Goal: Task Accomplishment & Management: Manage account settings

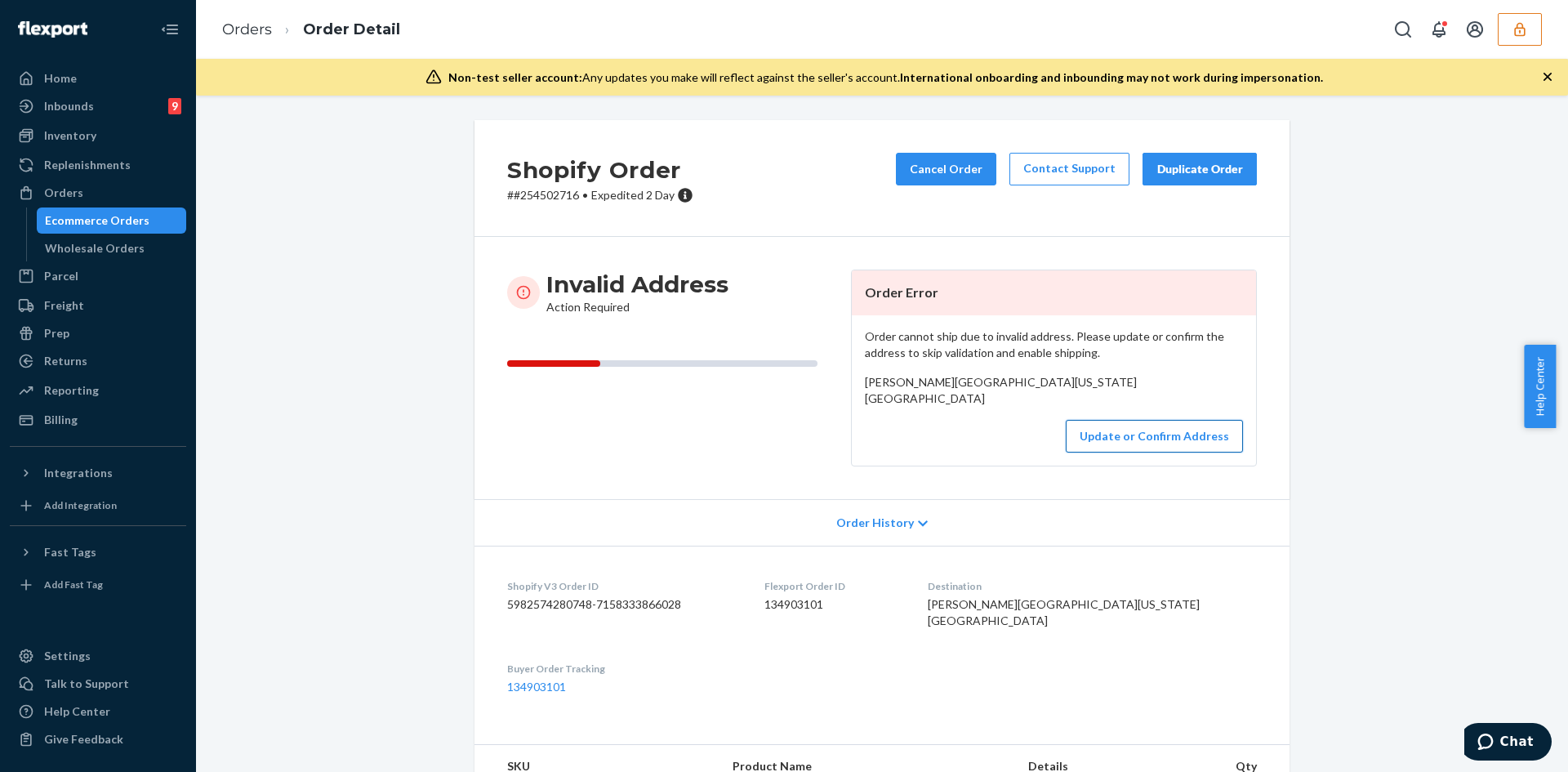
click at [1172, 452] on button "Update or Confirm Address" at bounding box center [1155, 436] width 178 height 33
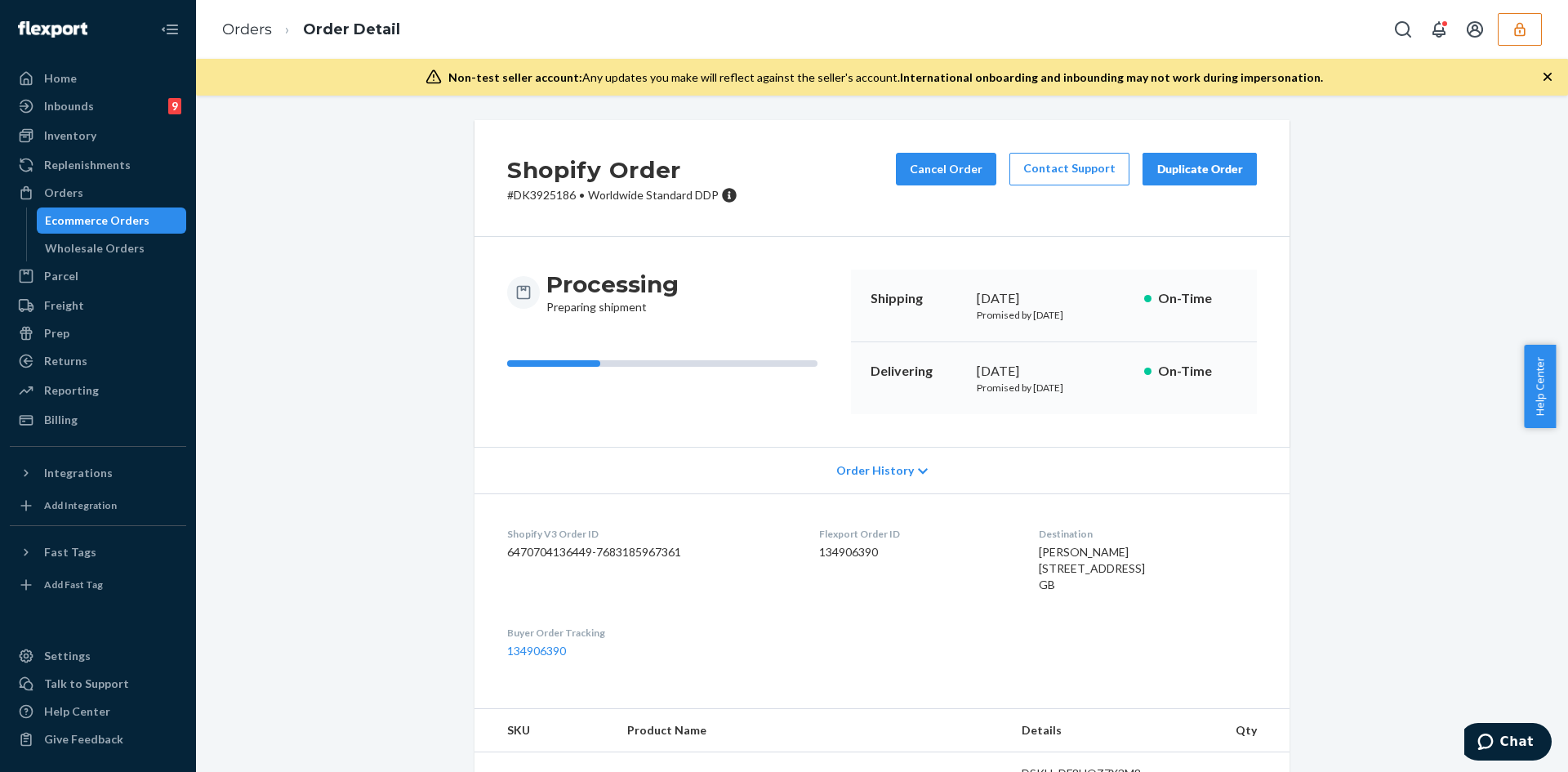
click at [1374, 272] on div "Shopify Order # DK3925186 • Worldwide Standard DDP Cancel Order Contact Support…" at bounding box center [882, 646] width 1348 height 1053
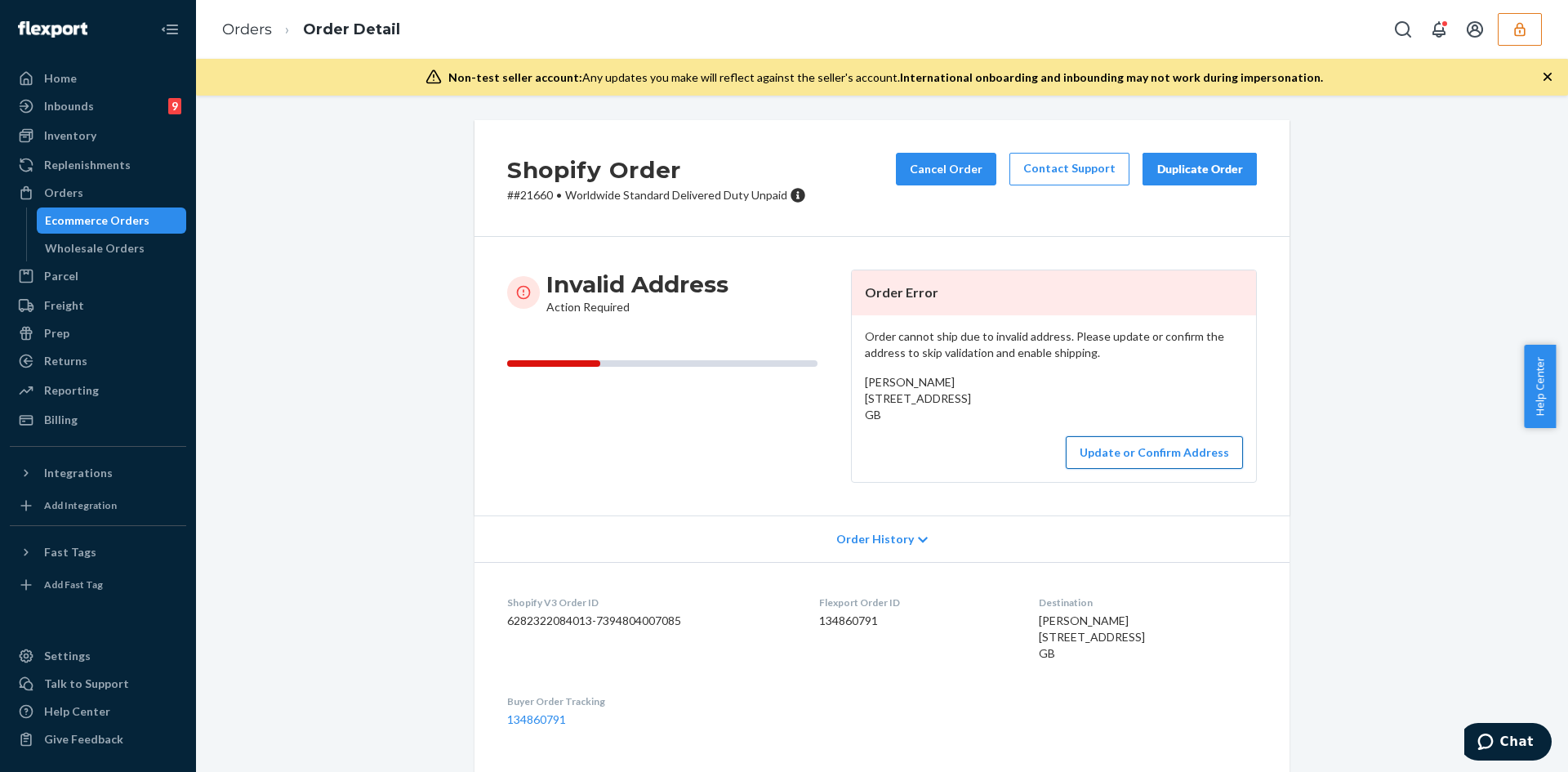
click at [1158, 468] on button "Update or Confirm Address" at bounding box center [1155, 452] width 178 height 33
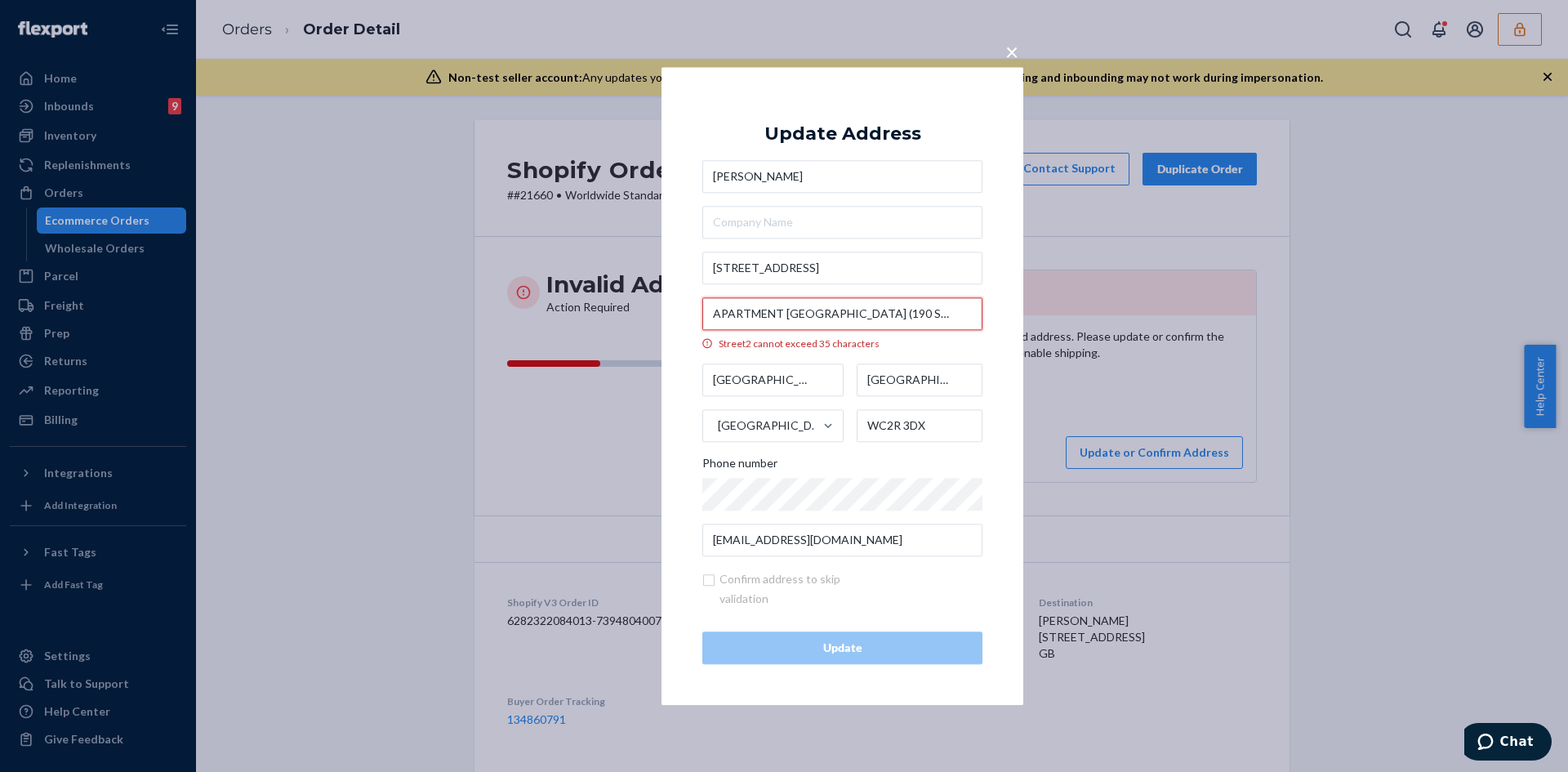
drag, startPoint x: 781, startPoint y: 310, endPoint x: 720, endPoint y: 314, distance: 61.1
click at [720, 314] on input "APARTMENT [GEOGRAPHIC_DATA] (190 STRAND)" at bounding box center [842, 314] width 280 height 33
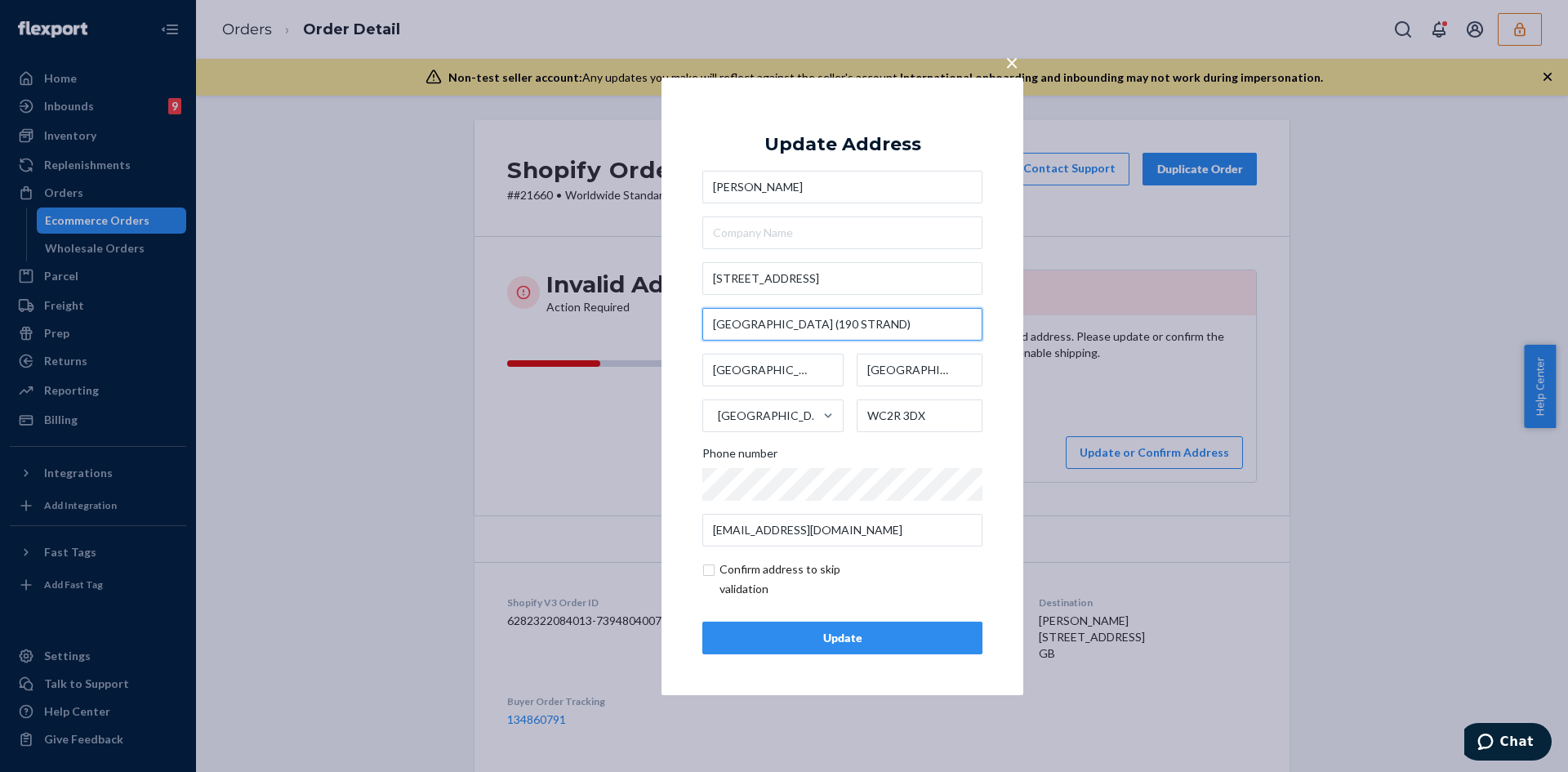
type input "[GEOGRAPHIC_DATA] (190 STRAND)"
click at [705, 572] on input "checkbox" at bounding box center [797, 578] width 189 height 39
checkbox input "true"
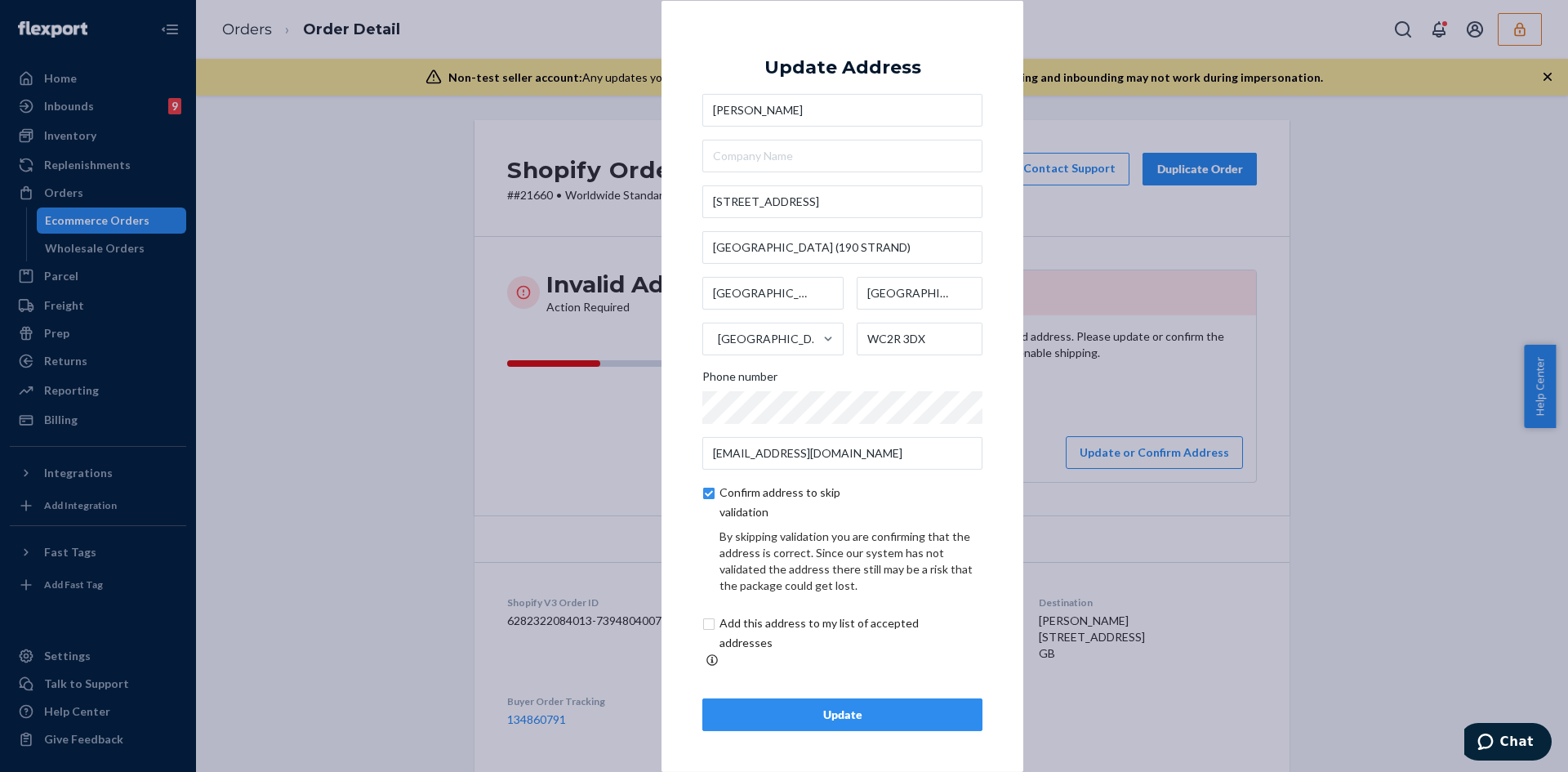
click at [791, 687] on div "Update Address Maksym Koretskiy 13 Arundel Street APT 22 TEMPLE HOUSE (190 STRA…" at bounding box center [842, 385] width 280 height 690
click at [792, 698] on button "Update" at bounding box center [842, 714] width 280 height 33
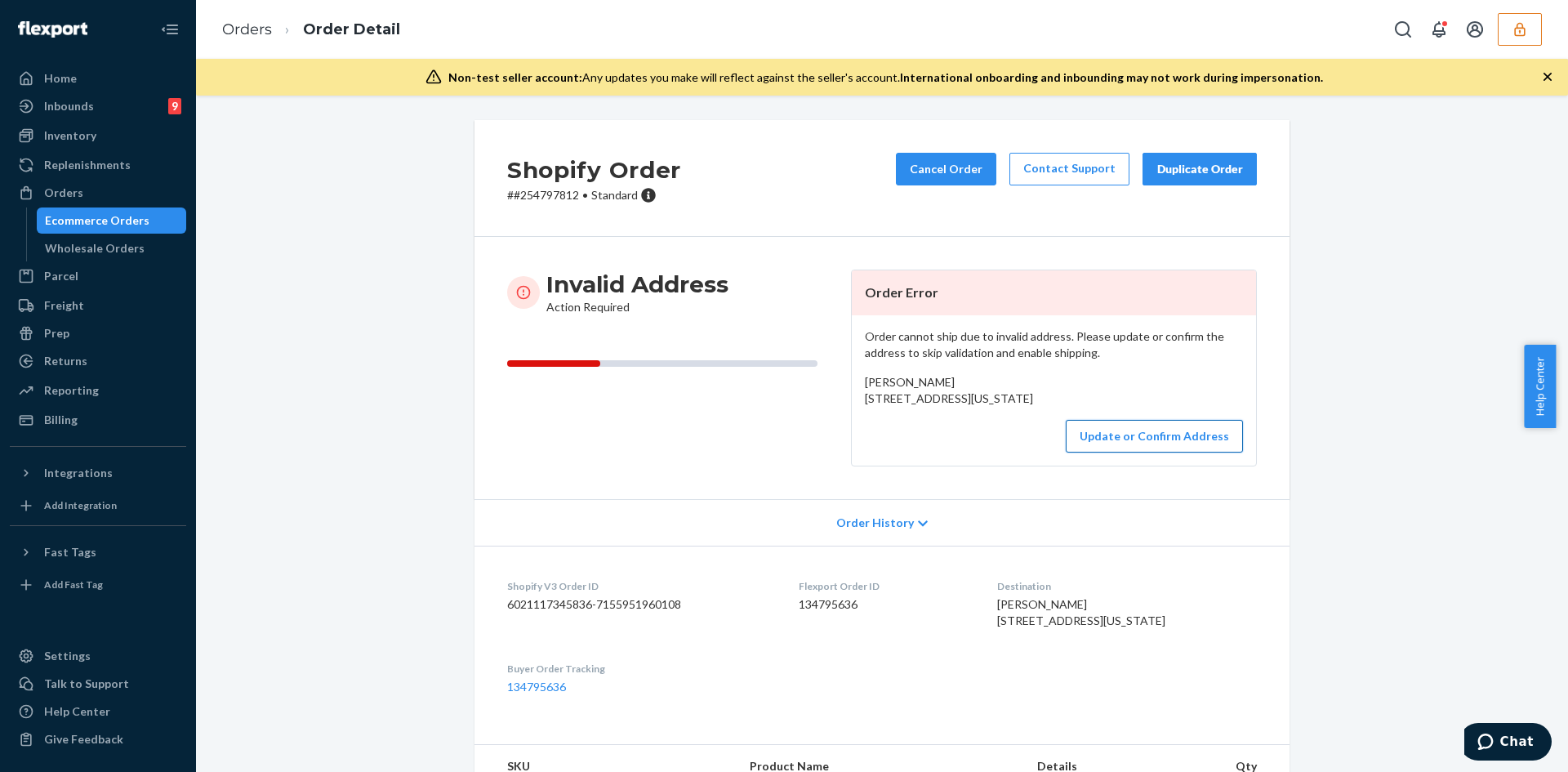
click at [1146, 452] on button "Update or Confirm Address" at bounding box center [1155, 436] width 178 height 33
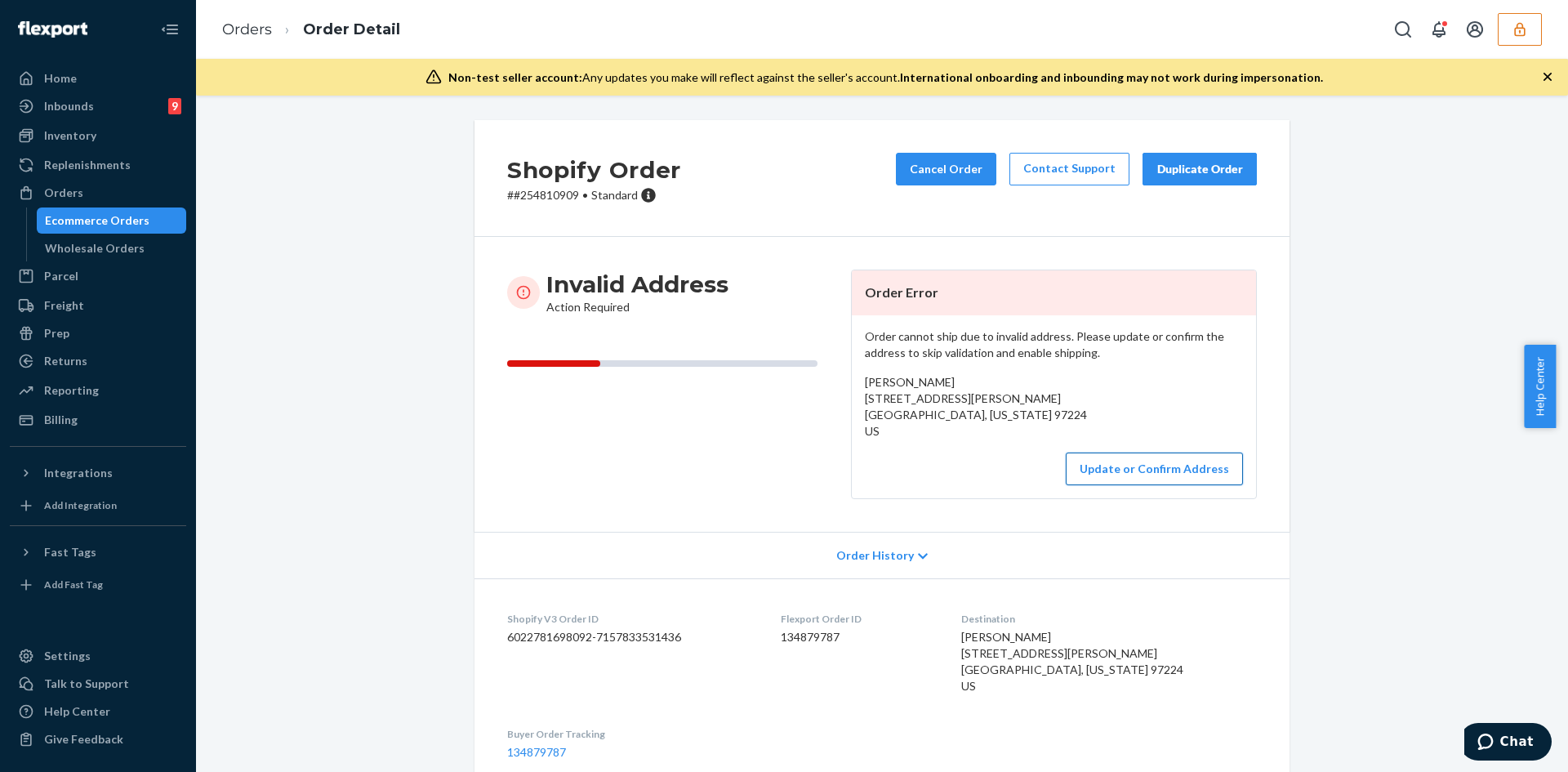
click at [1168, 458] on button "Update or Confirm Address" at bounding box center [1155, 468] width 178 height 33
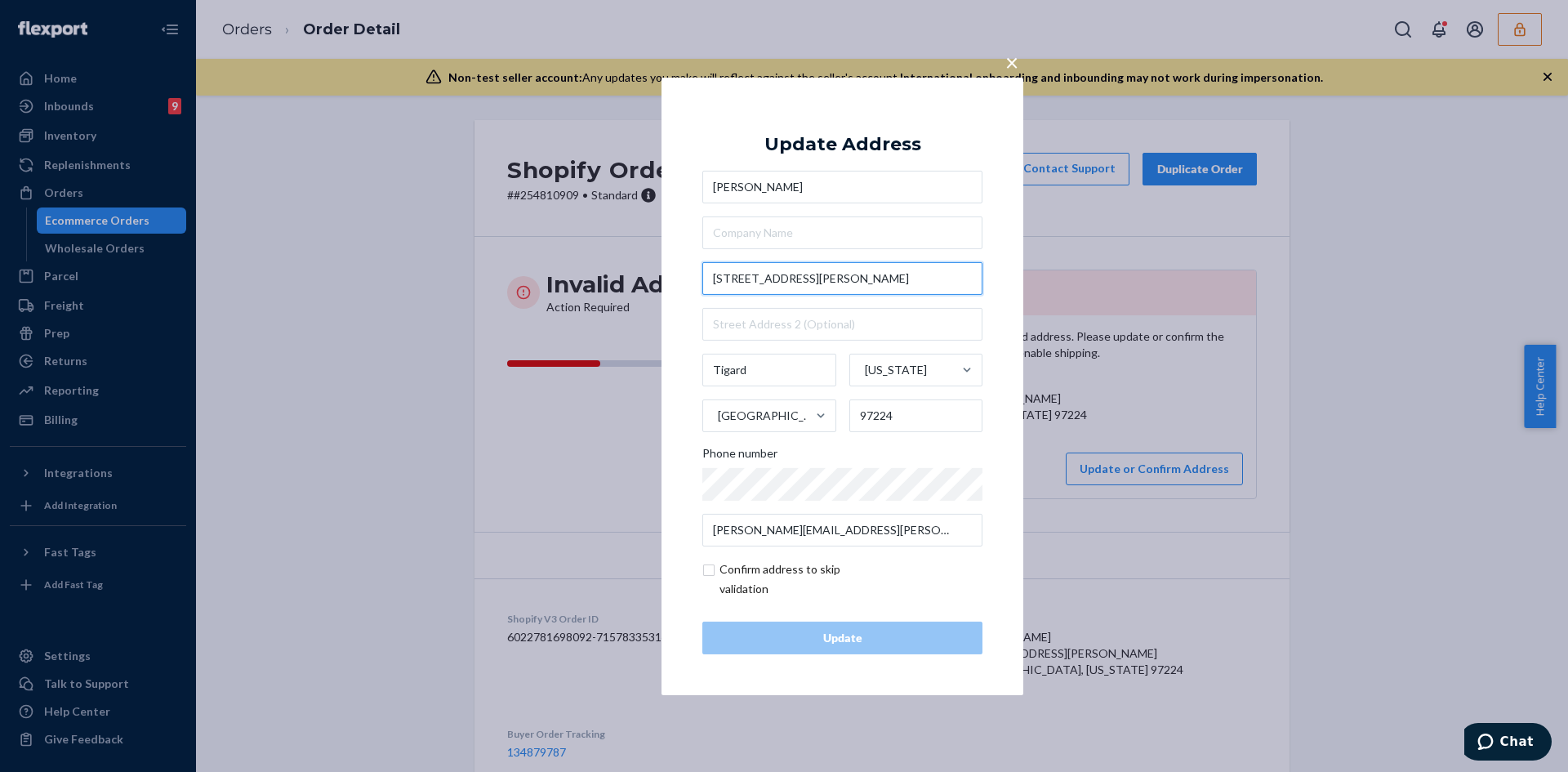
click at [868, 282] on input "15410 SW Siene Ct." at bounding box center [842, 278] width 280 height 33
paste input "eine CtPortland, OR 97224"
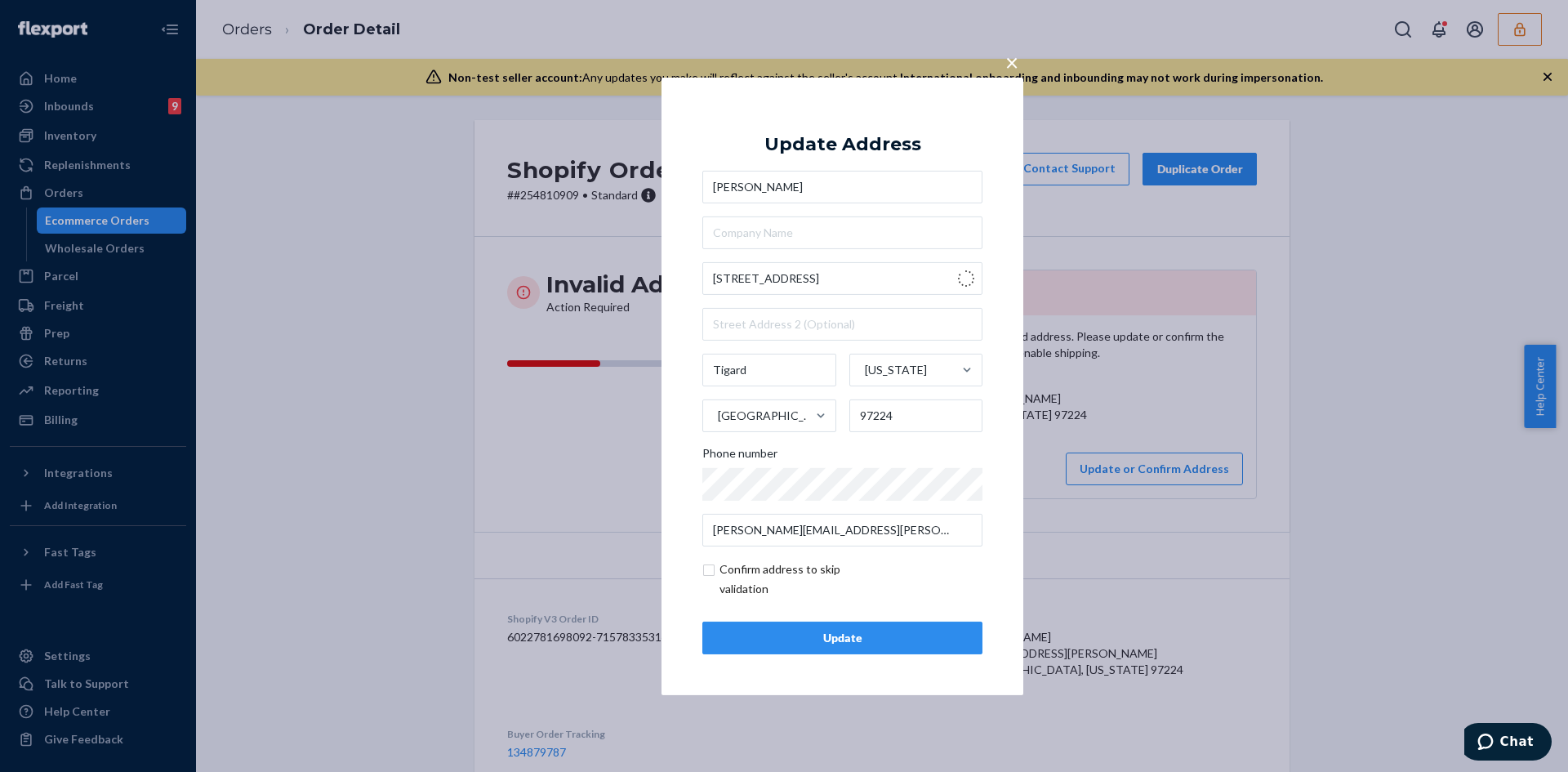
type input "15410 SW Seine Ct"
type input "Portland"
click at [712, 571] on input "checkbox" at bounding box center [797, 578] width 189 height 39
checkbox input "true"
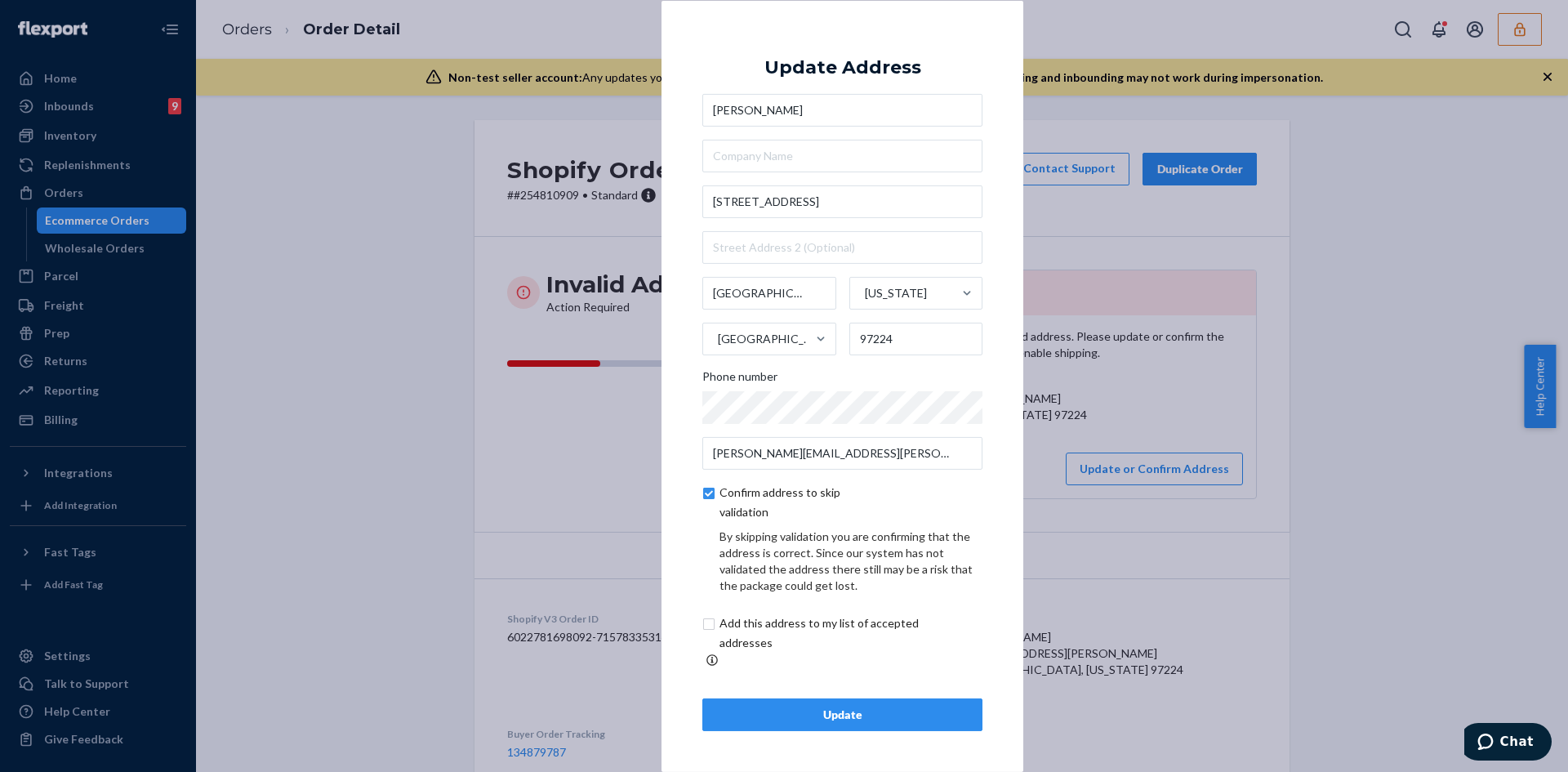
click at [876, 706] on div "Update" at bounding box center [842, 714] width 252 height 16
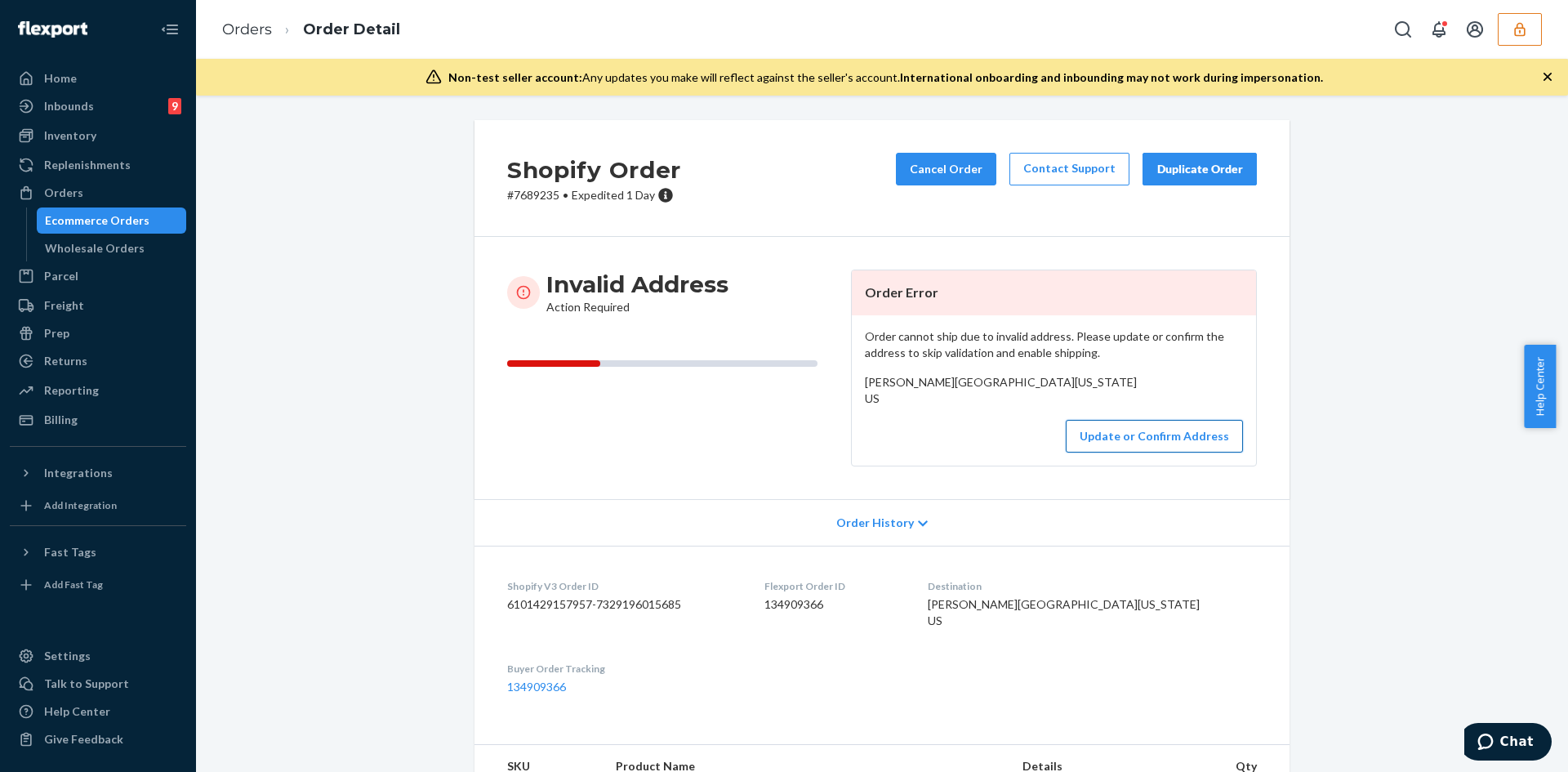
click at [1135, 452] on button "Update or Confirm Address" at bounding box center [1155, 436] width 178 height 33
click at [1121, 452] on button "Update or Confirm Address" at bounding box center [1155, 436] width 178 height 33
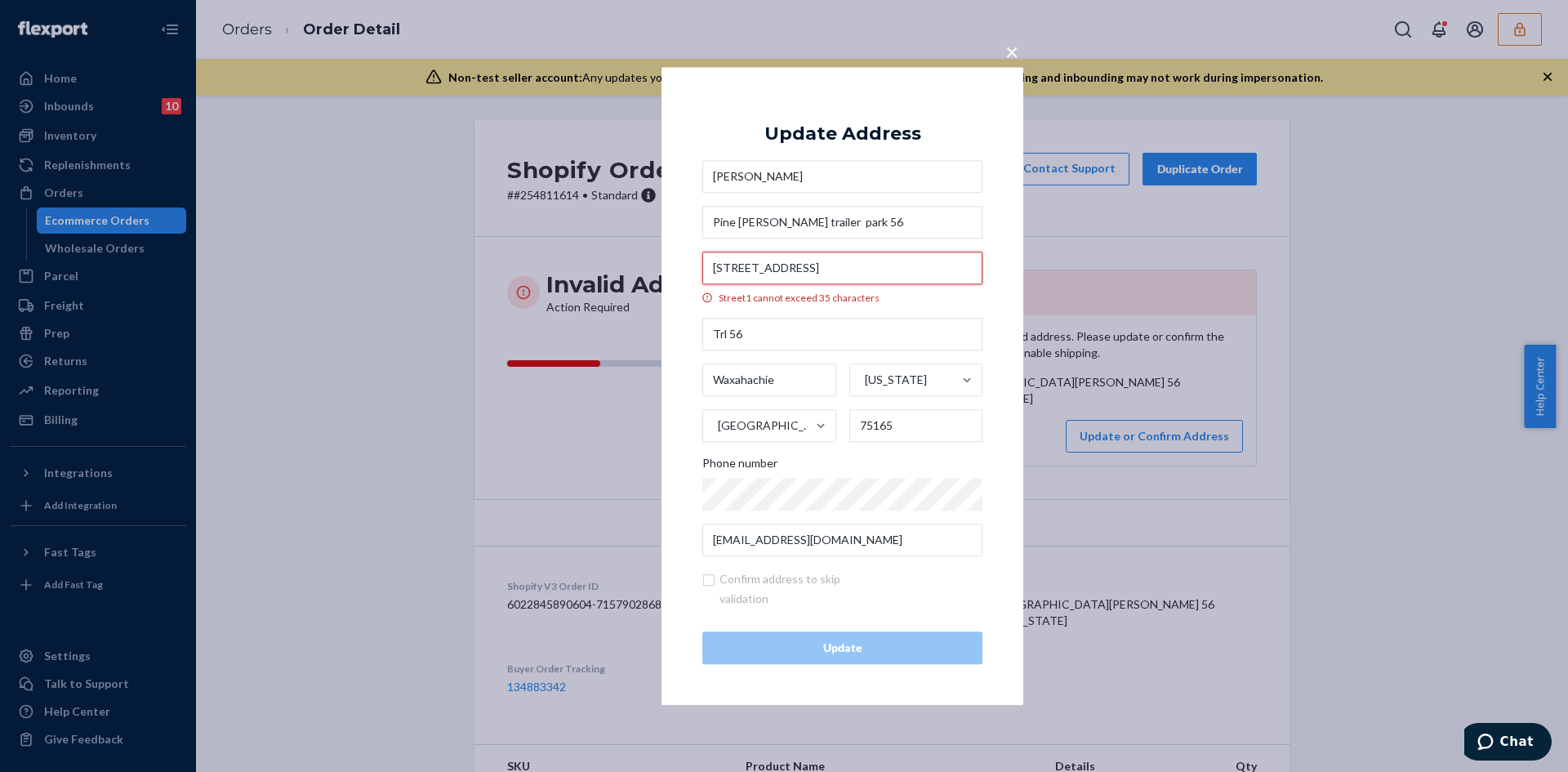
click at [791, 271] on input "3450 South Interstate 35 East Service Road" at bounding box center [842, 268] width 280 height 33
paste input "Interstate 35 E"
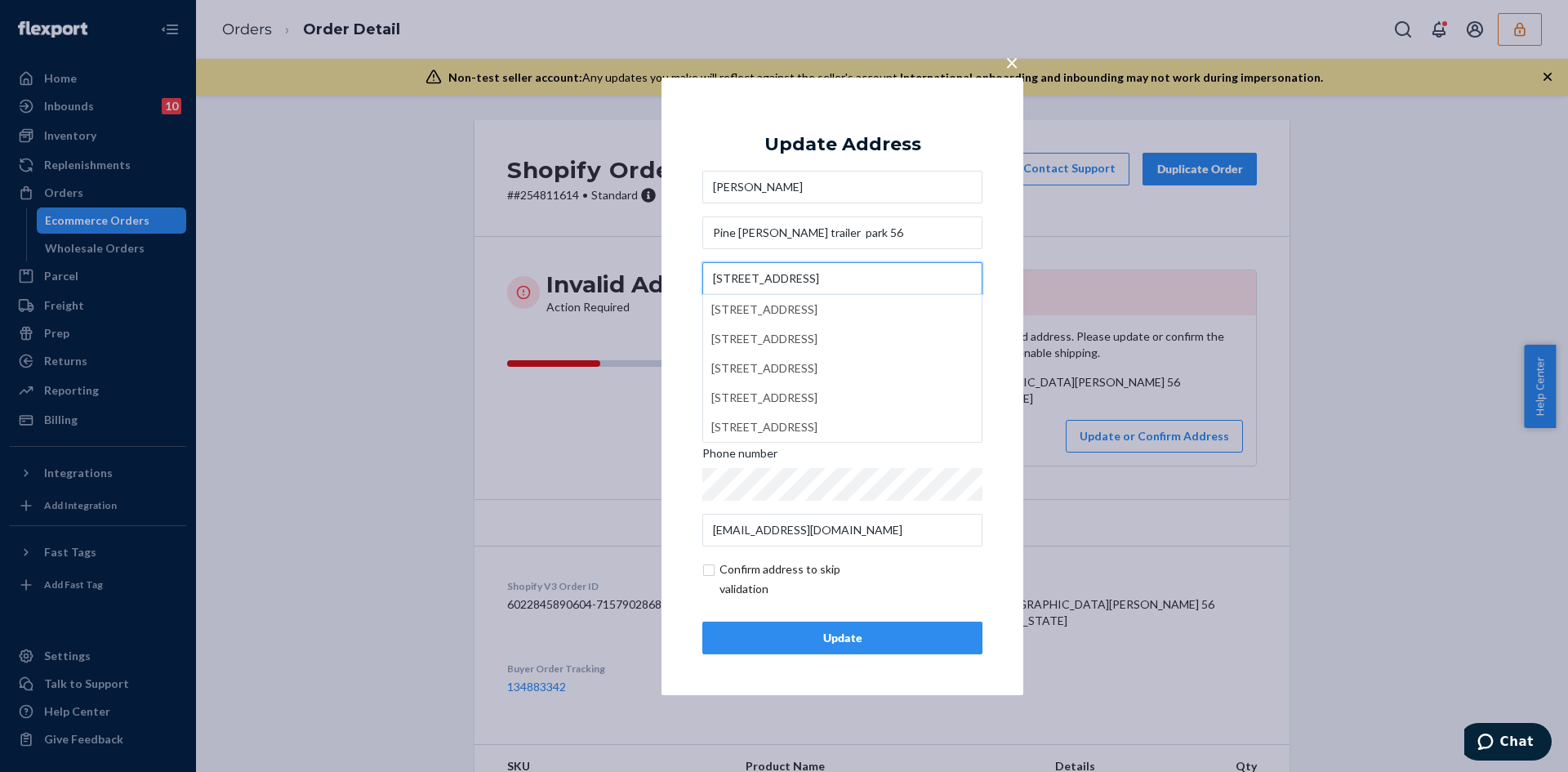
type input "3450 S Interstate 35 E"
click at [722, 569] on input "checkbox" at bounding box center [797, 578] width 189 height 39
checkbox input "true"
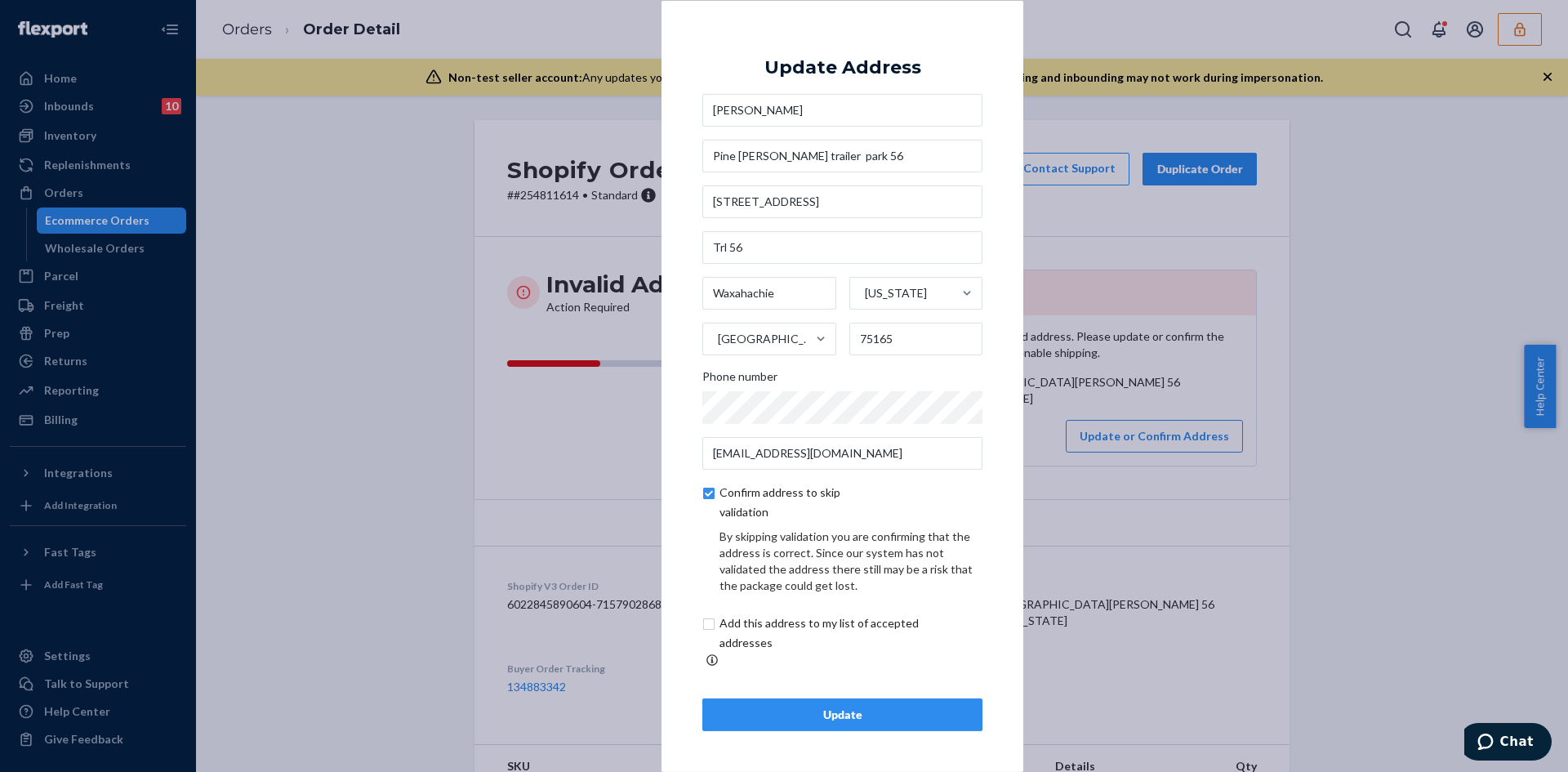
click at [792, 682] on div "Update Address Yessica Plascencia Pine meadows trailer park 56 3450 S Interstat…" at bounding box center [842, 385] width 280 height 690
click at [821, 706] on div "Update" at bounding box center [842, 714] width 252 height 16
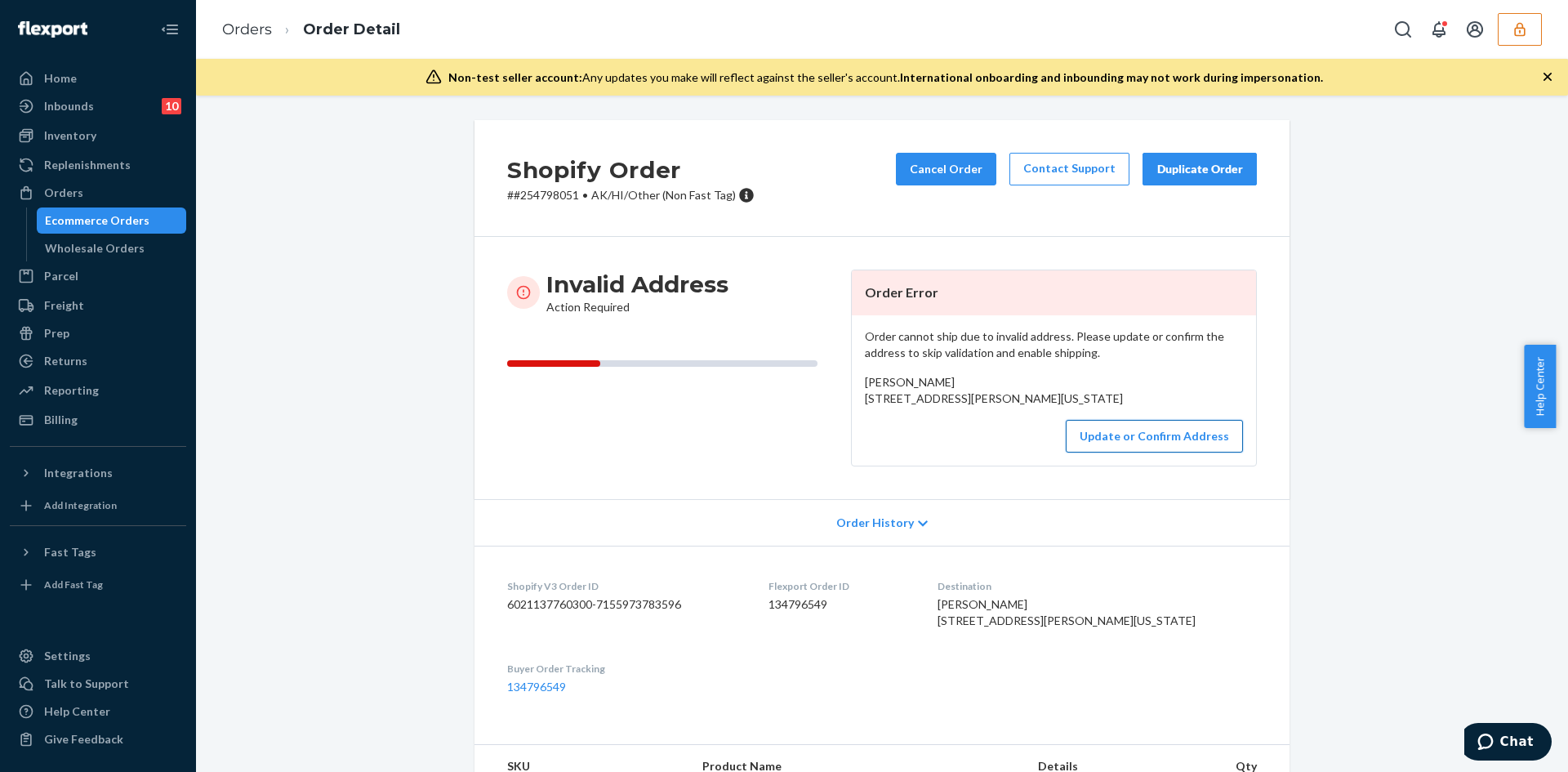
click at [1146, 452] on button "Update or Confirm Address" at bounding box center [1155, 436] width 178 height 33
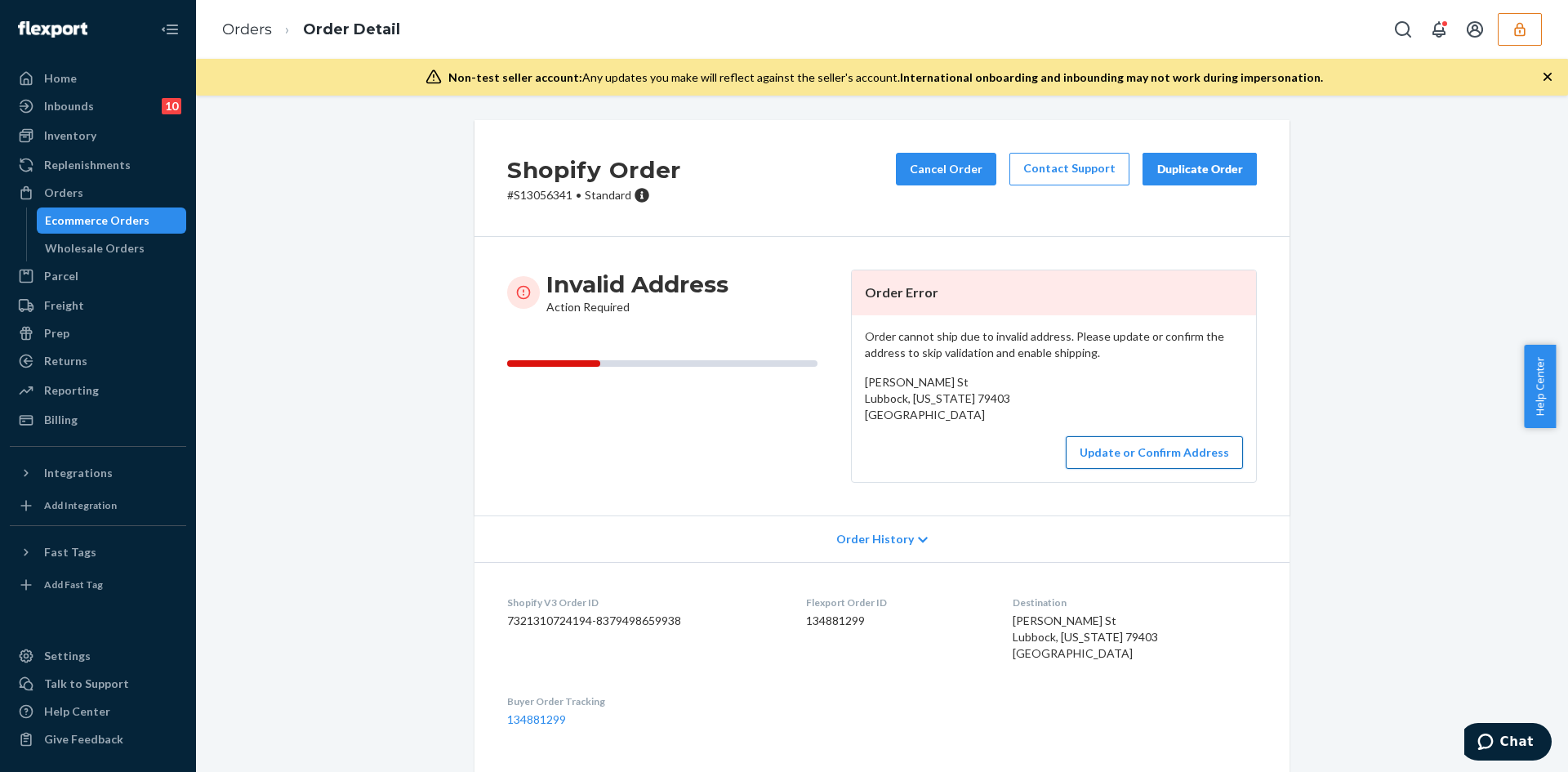
click at [1131, 467] on button "Update or Confirm Address" at bounding box center [1155, 452] width 178 height 33
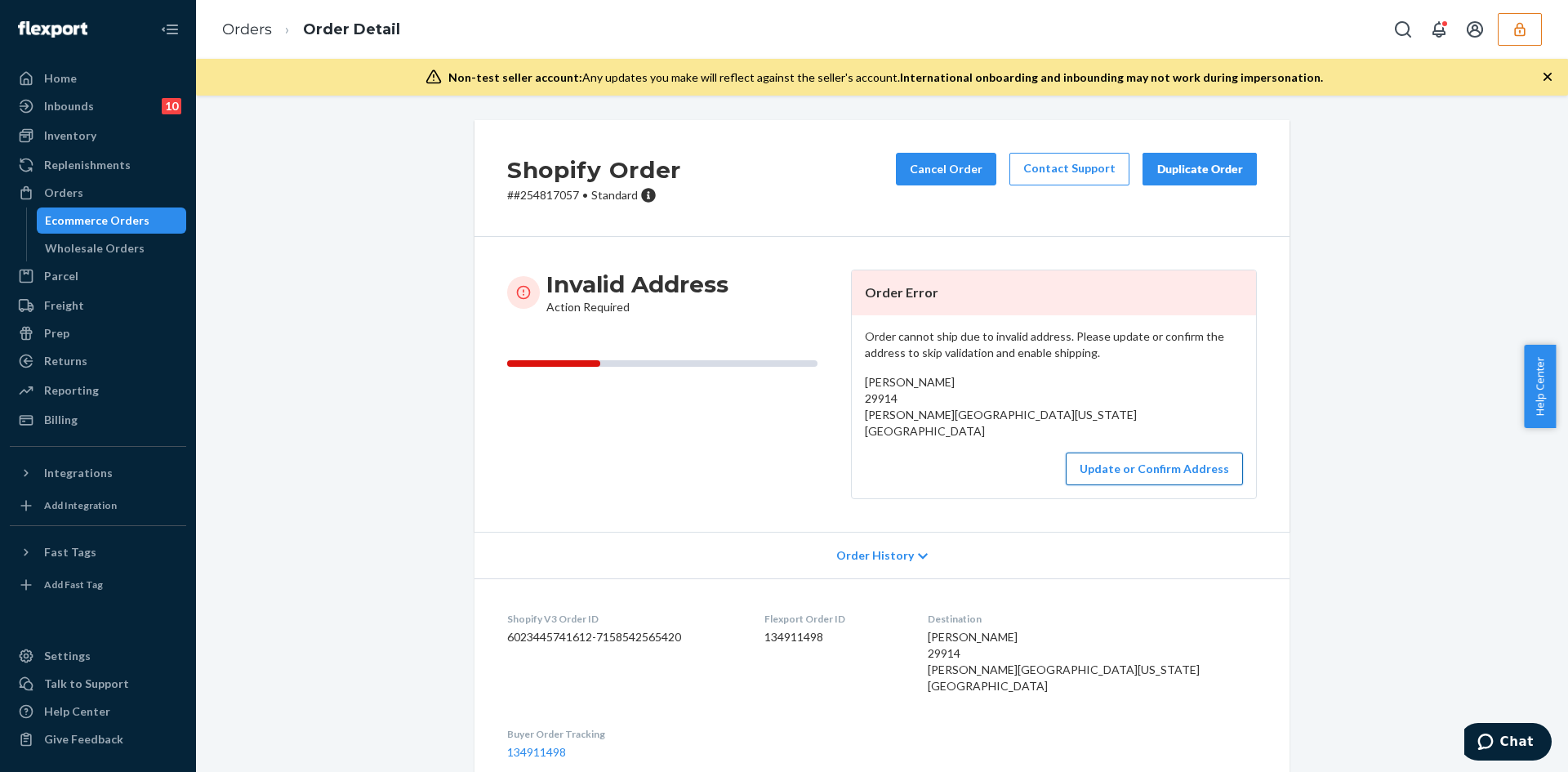
click at [1092, 476] on button "Update or Confirm Address" at bounding box center [1155, 468] width 178 height 33
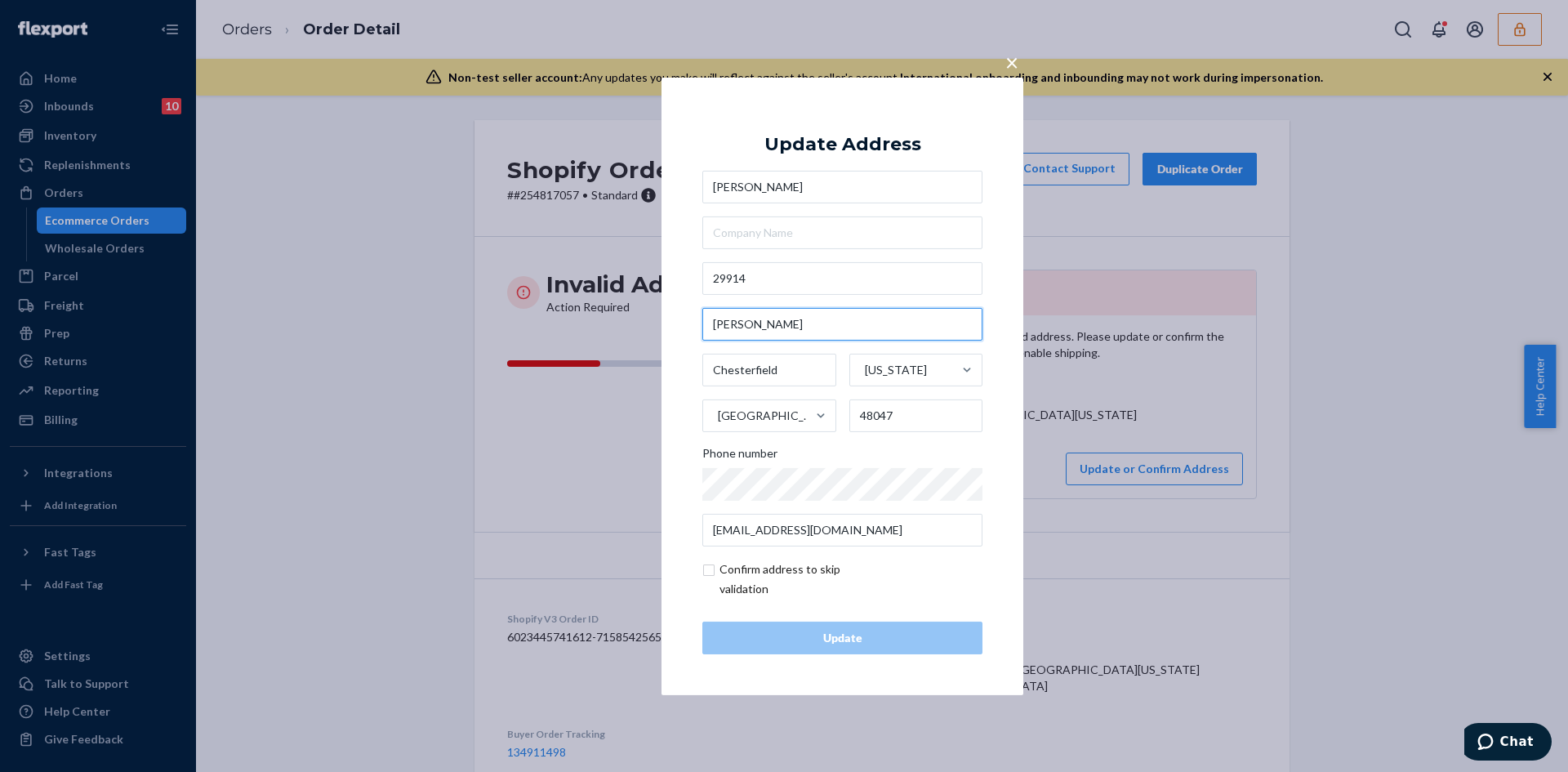
drag, startPoint x: 759, startPoint y: 324, endPoint x: 696, endPoint y: 314, distance: 63.8
click at [696, 314] on div "× Update Address Bradley Ledbetter 29914 Walburn Chesterfield Michigan United S…" at bounding box center [842, 385] width 362 height 617
click at [789, 290] on input "29914" at bounding box center [842, 278] width 280 height 33
paste input "Walburn StNew Baltimore, MI 48047"
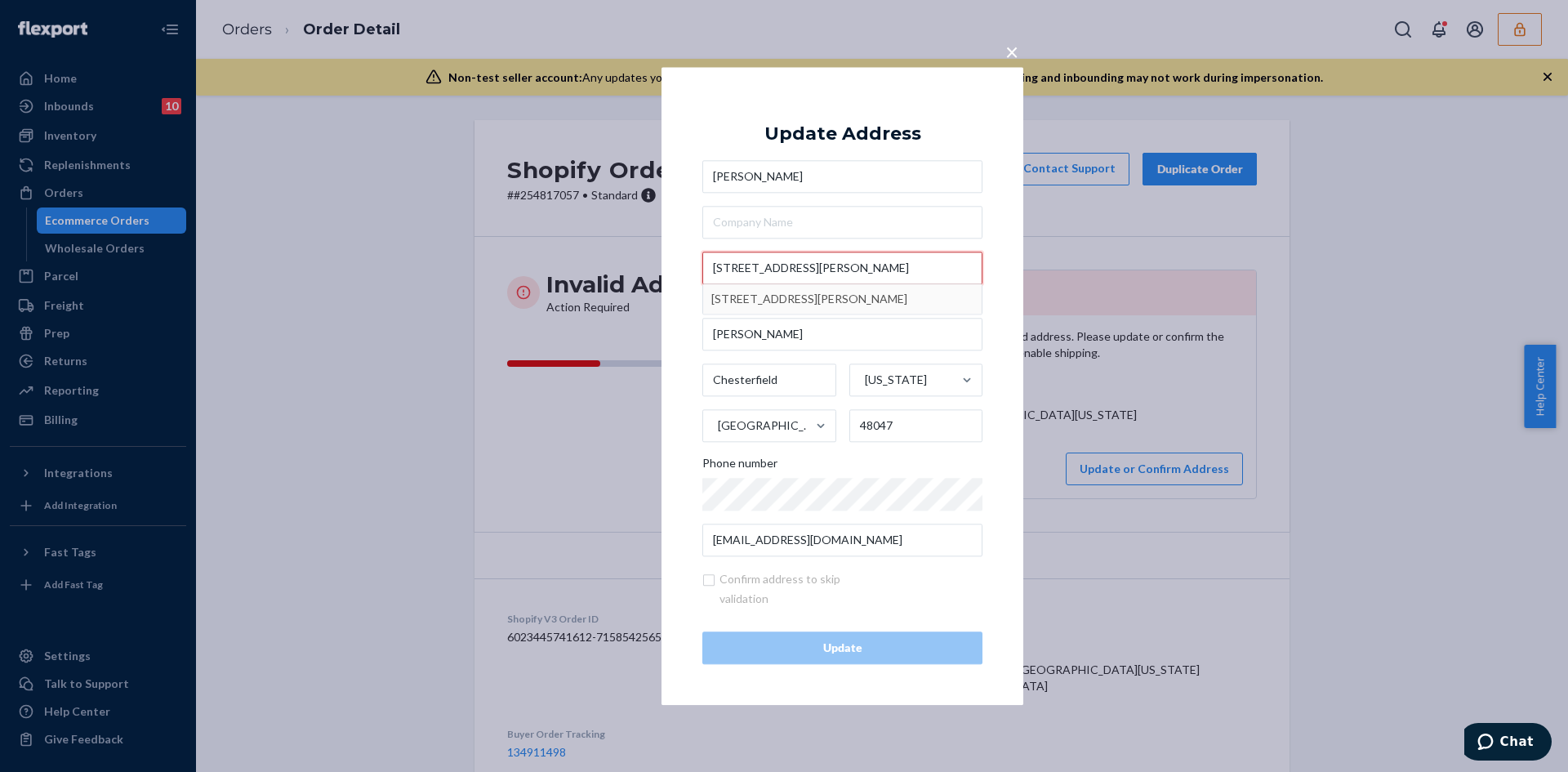
type input "29914 Walburn StNew Baltimore, MI 48047"
type input "New Baltimore"
type input "29914 Walburn St"
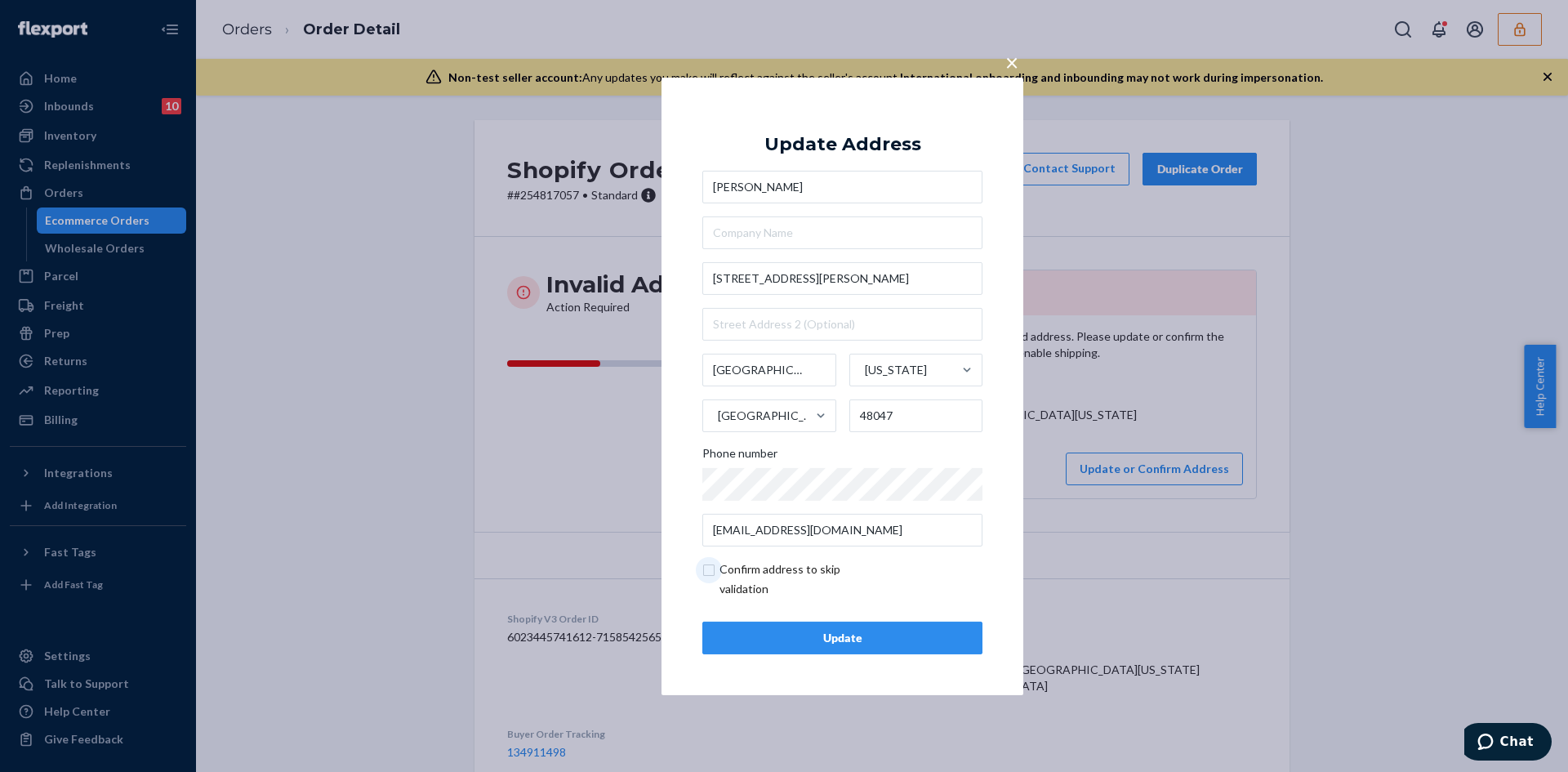
click at [707, 563] on input "checkbox" at bounding box center [797, 578] width 189 height 39
checkbox input "true"
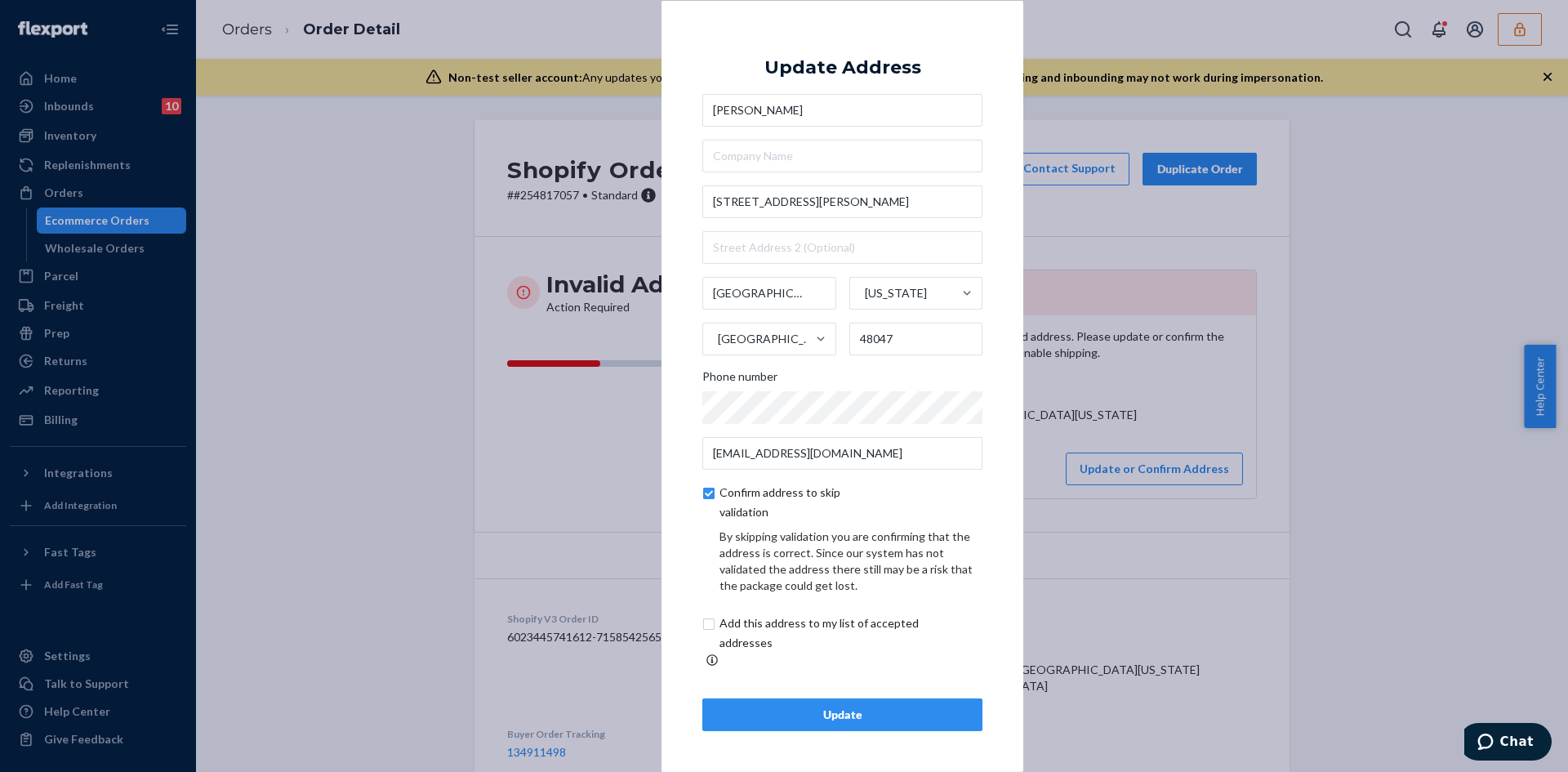
click at [813, 706] on div "Update" at bounding box center [842, 714] width 252 height 16
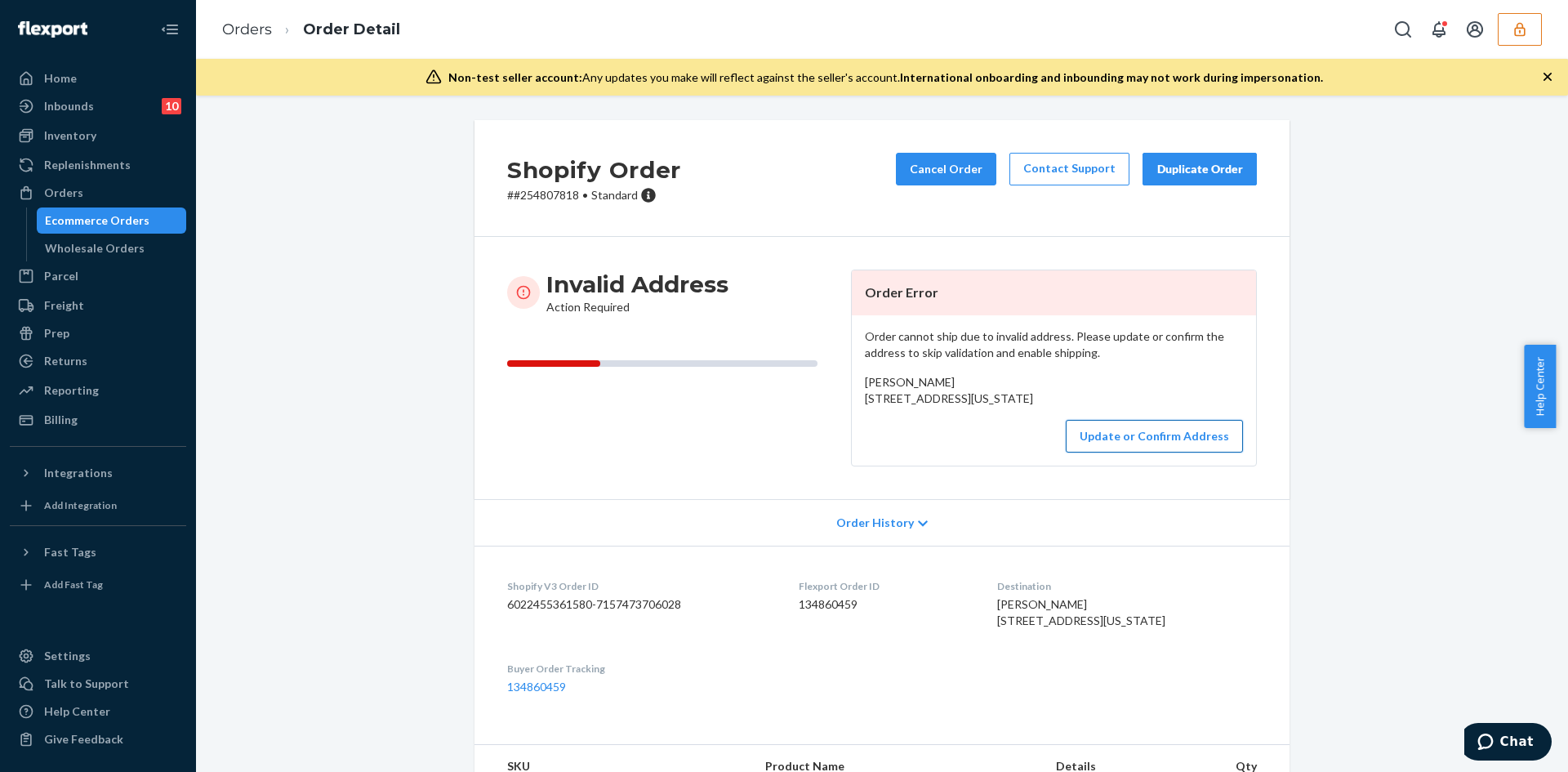
click at [1147, 452] on button "Update or Confirm Address" at bounding box center [1155, 436] width 178 height 33
click at [1126, 452] on button "Update or Confirm Address" at bounding box center [1155, 436] width 178 height 33
click at [1136, 452] on button "Update or Confirm Address" at bounding box center [1155, 436] width 178 height 33
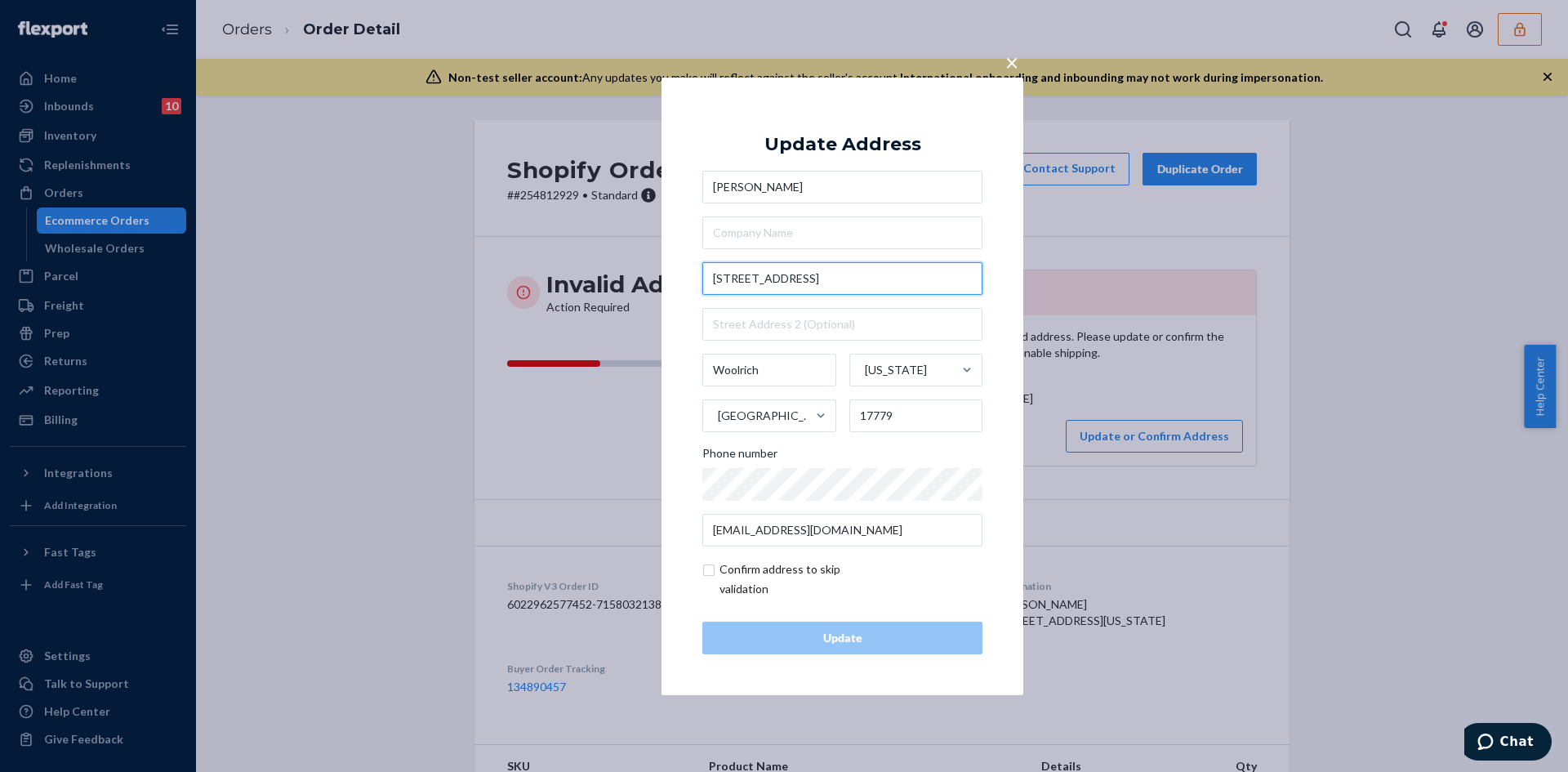
click at [780, 272] on input "970 Park Ave" at bounding box center [842, 278] width 280 height 33
paste input "Lock Haven, PA 17745"
type input "970 Park Ave"
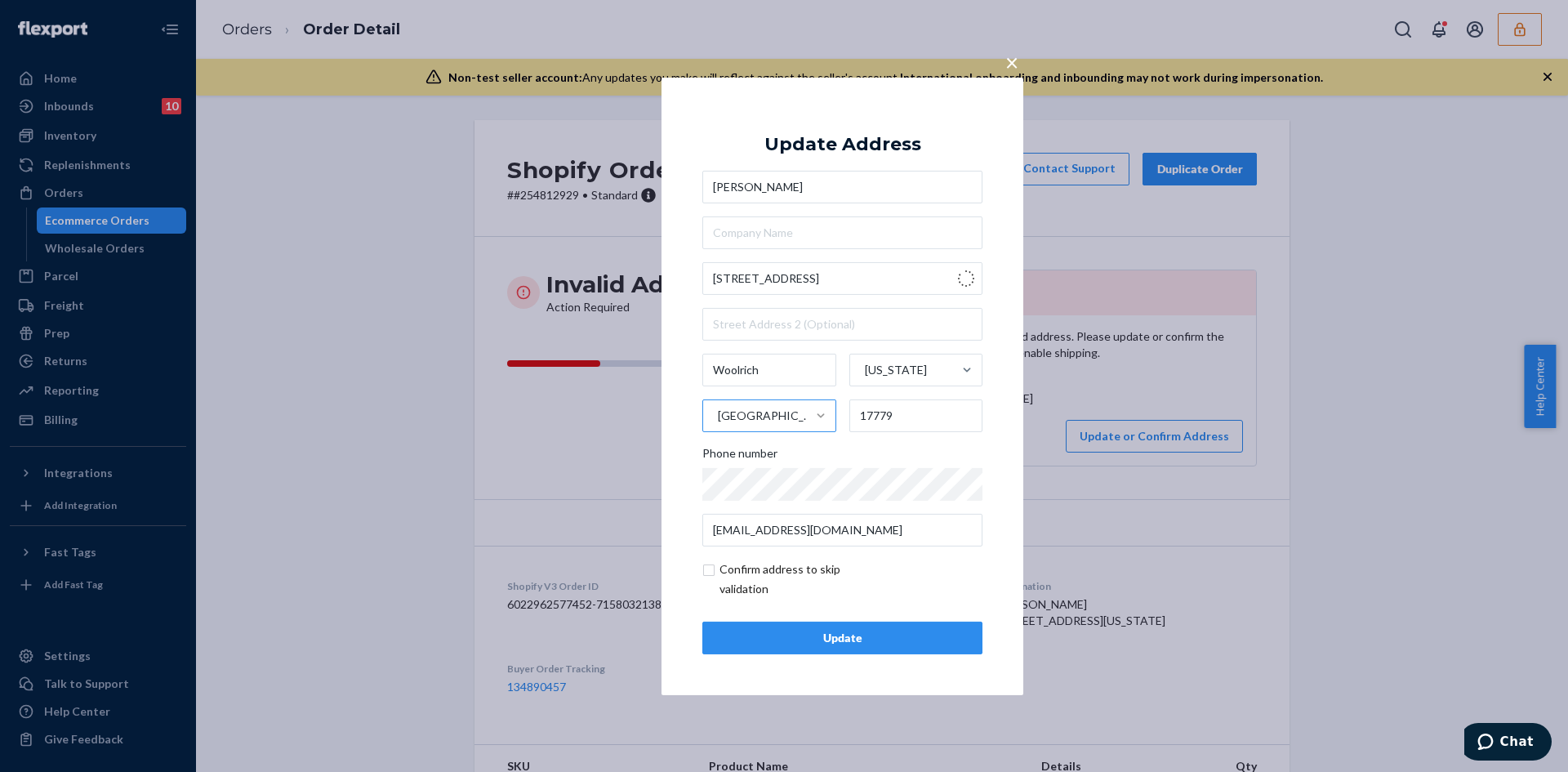
type input "Lock Haven"
type input "17745"
click at [712, 577] on input "checkbox" at bounding box center [797, 578] width 189 height 39
checkbox input "true"
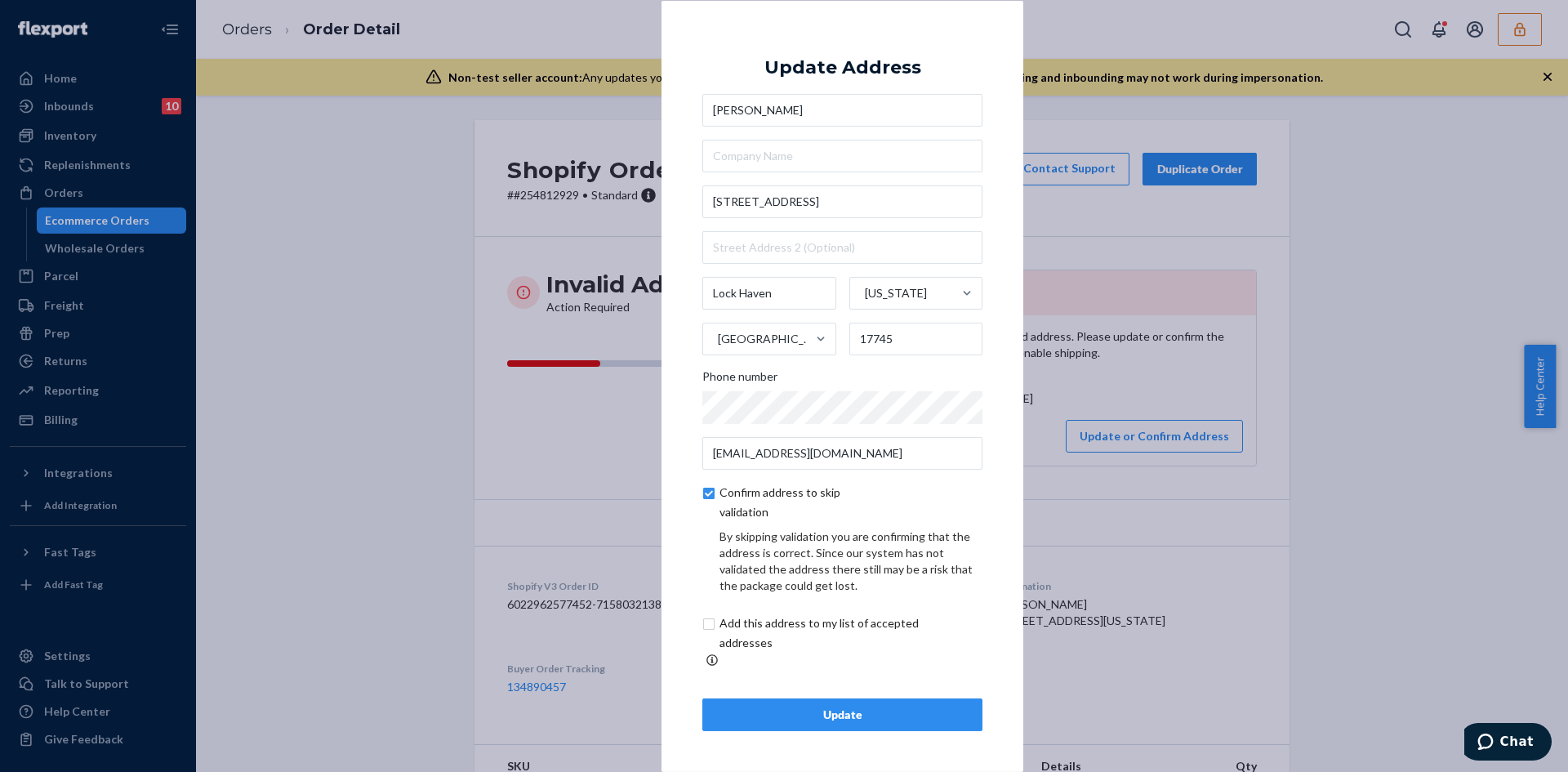
click at [818, 684] on div "Update Address Heather Fowler 970 Park Ave Lock Haven Pennsylvania United State…" at bounding box center [842, 385] width 280 height 690
click at [828, 706] on div "Update" at bounding box center [842, 714] width 252 height 16
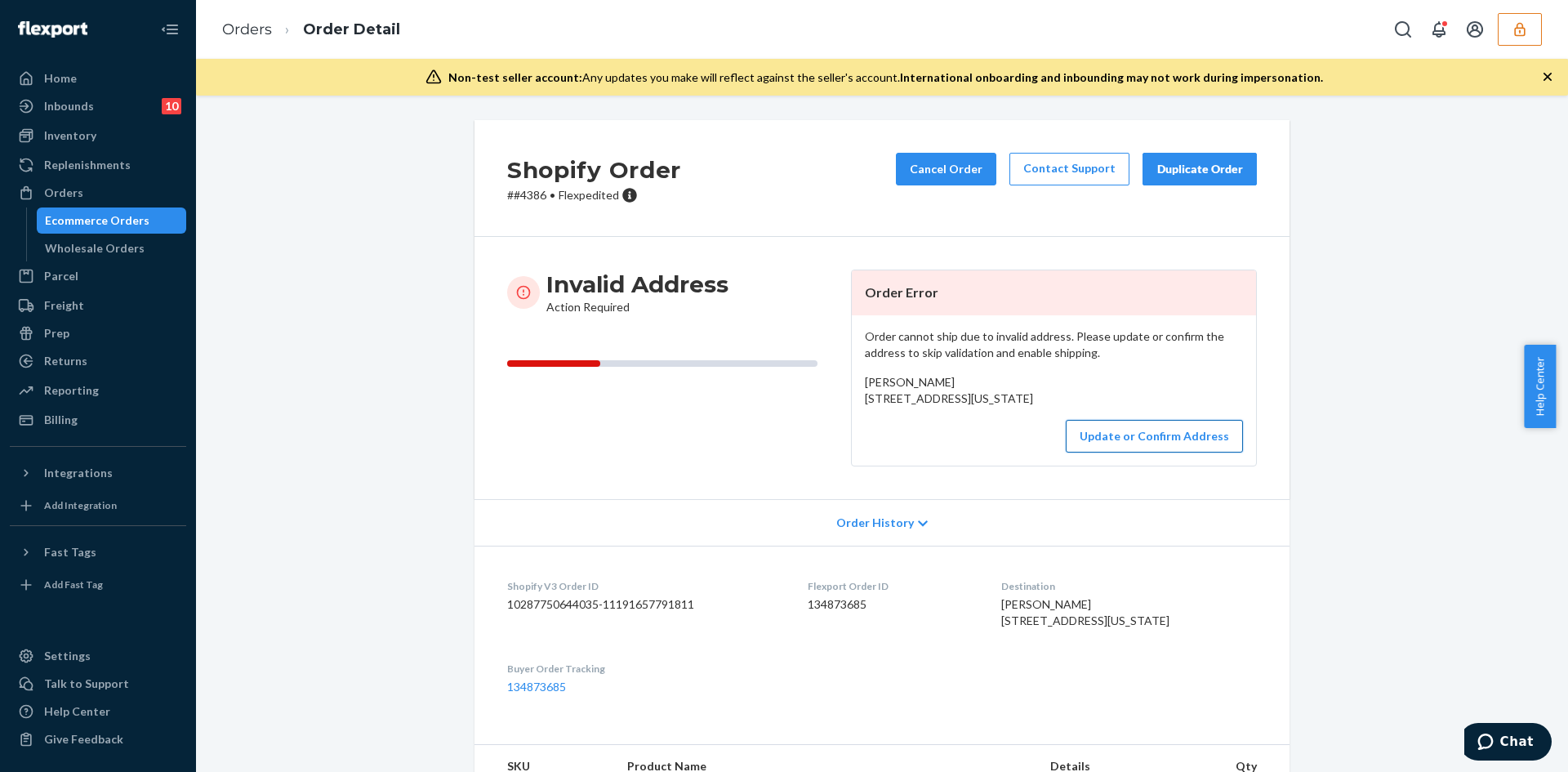
click at [1139, 452] on button "Update or Confirm Address" at bounding box center [1155, 436] width 178 height 33
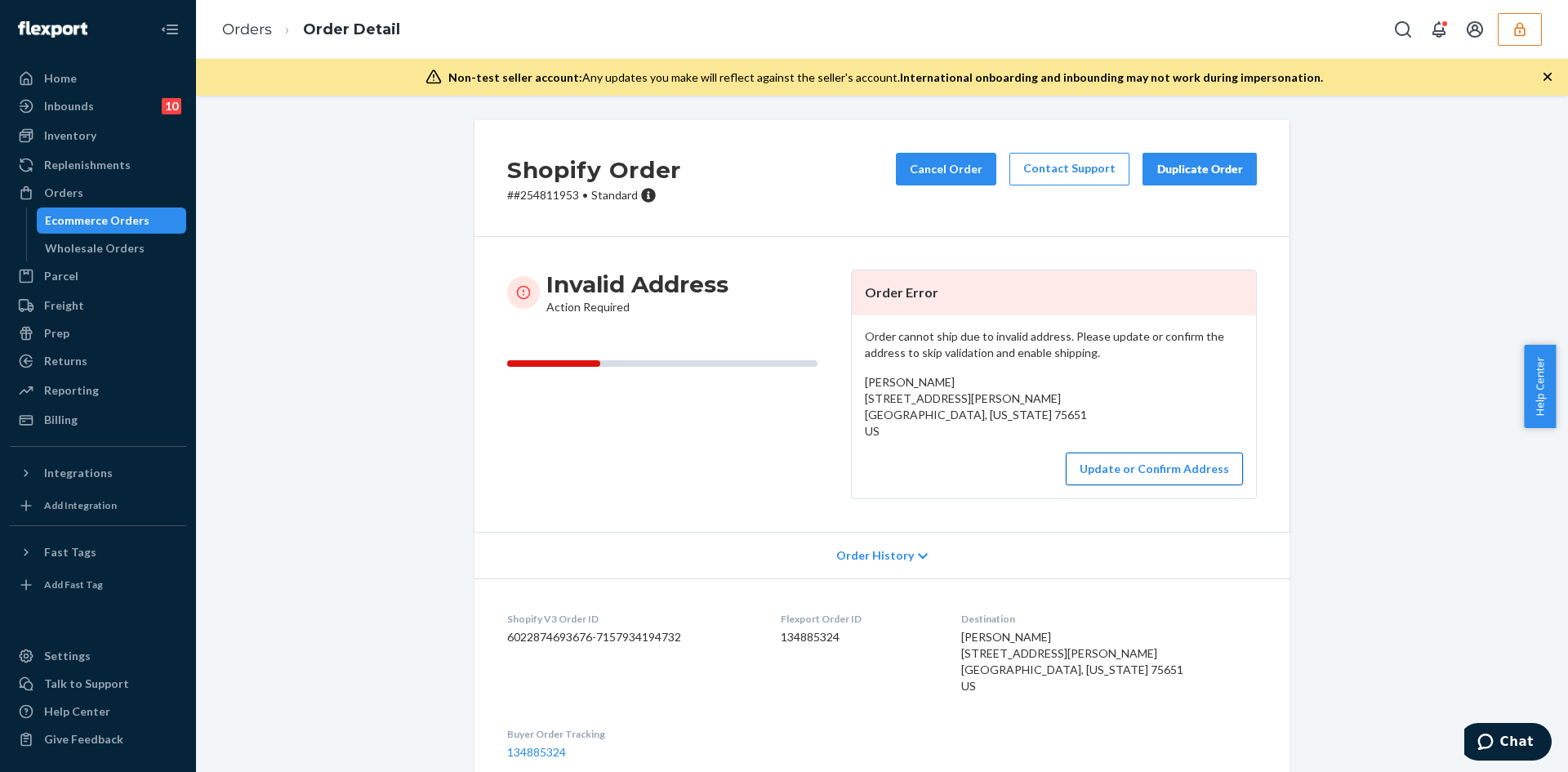
click at [1138, 484] on button "Update or Confirm Address" at bounding box center [1155, 468] width 178 height 33
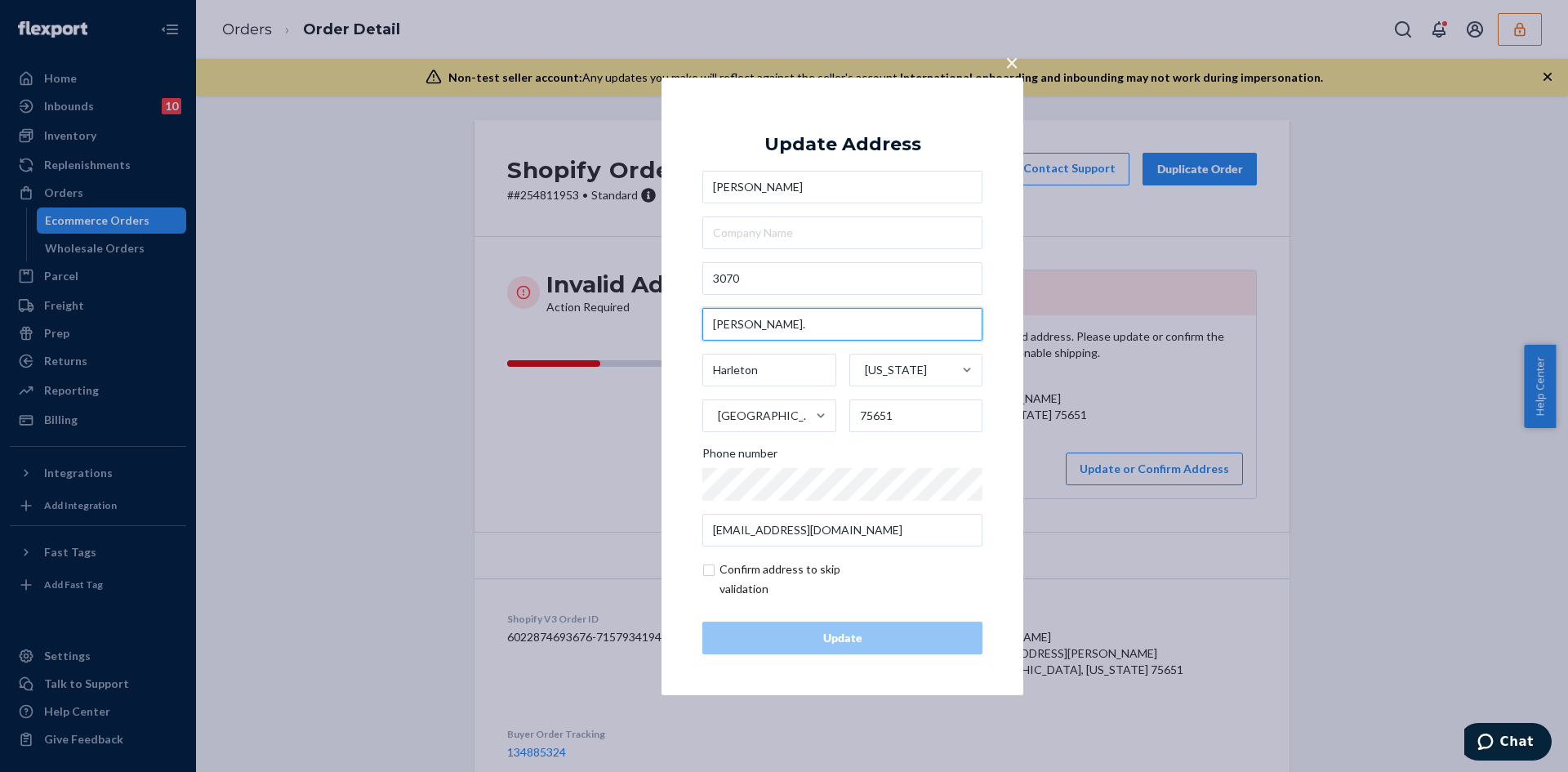
drag, startPoint x: 796, startPoint y: 324, endPoint x: 701, endPoint y: 324, distance: 95.0
click at [701, 324] on div "× Update Address Brooke Burwell 3070 McPhail Rd. Harleton Texas United States 7…" at bounding box center [842, 385] width 362 height 617
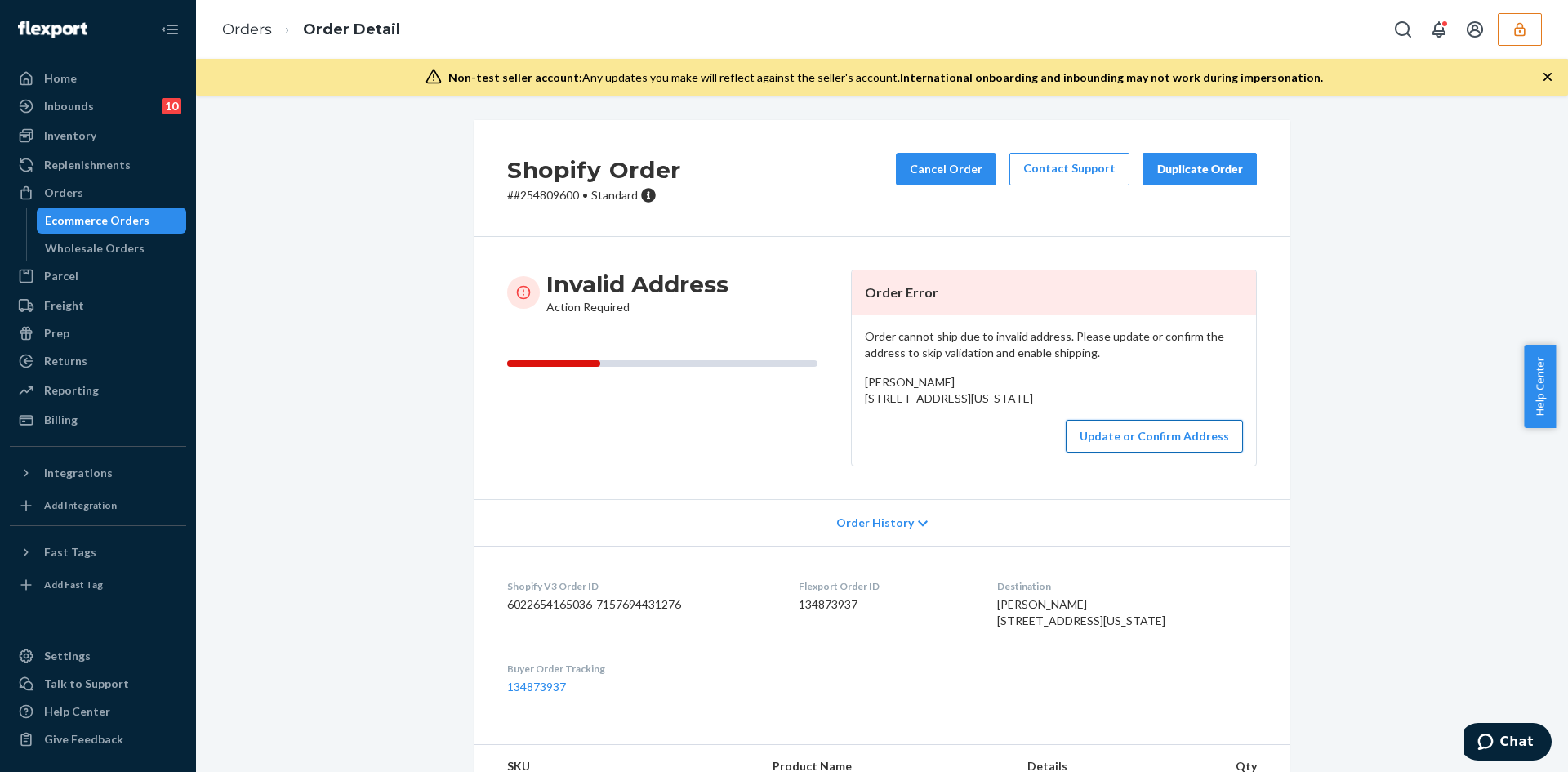
click at [1144, 452] on button "Update or Confirm Address" at bounding box center [1155, 436] width 178 height 33
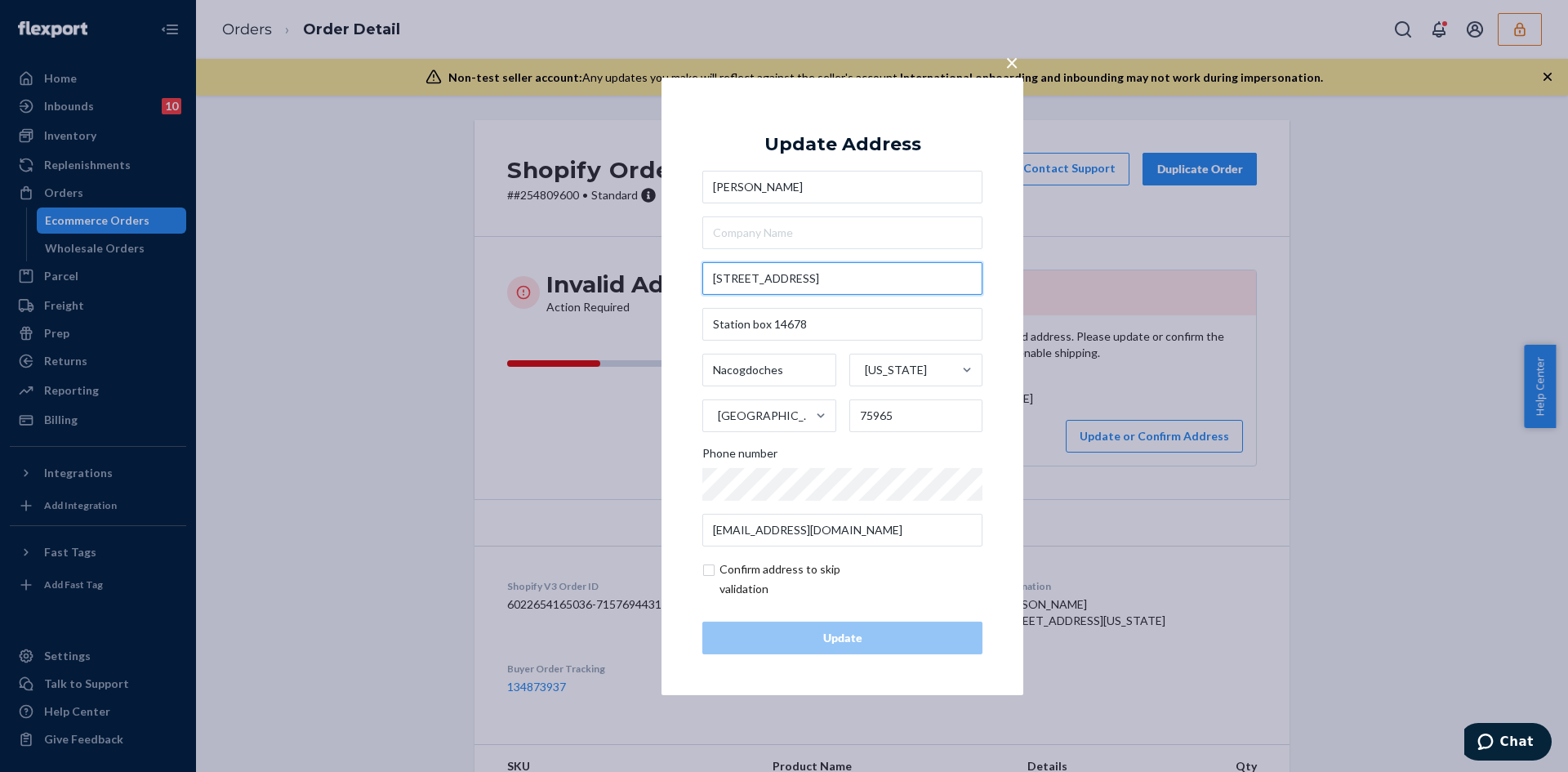
click at [833, 283] on input "[STREET_ADDRESS]" at bounding box center [842, 278] width 280 height 33
click at [833, 283] on input "1963 North St SFA station box 14678" at bounding box center [842, 278] width 280 height 33
paste input "Nacogdoches, TX 75965"
type input "1963 North St"
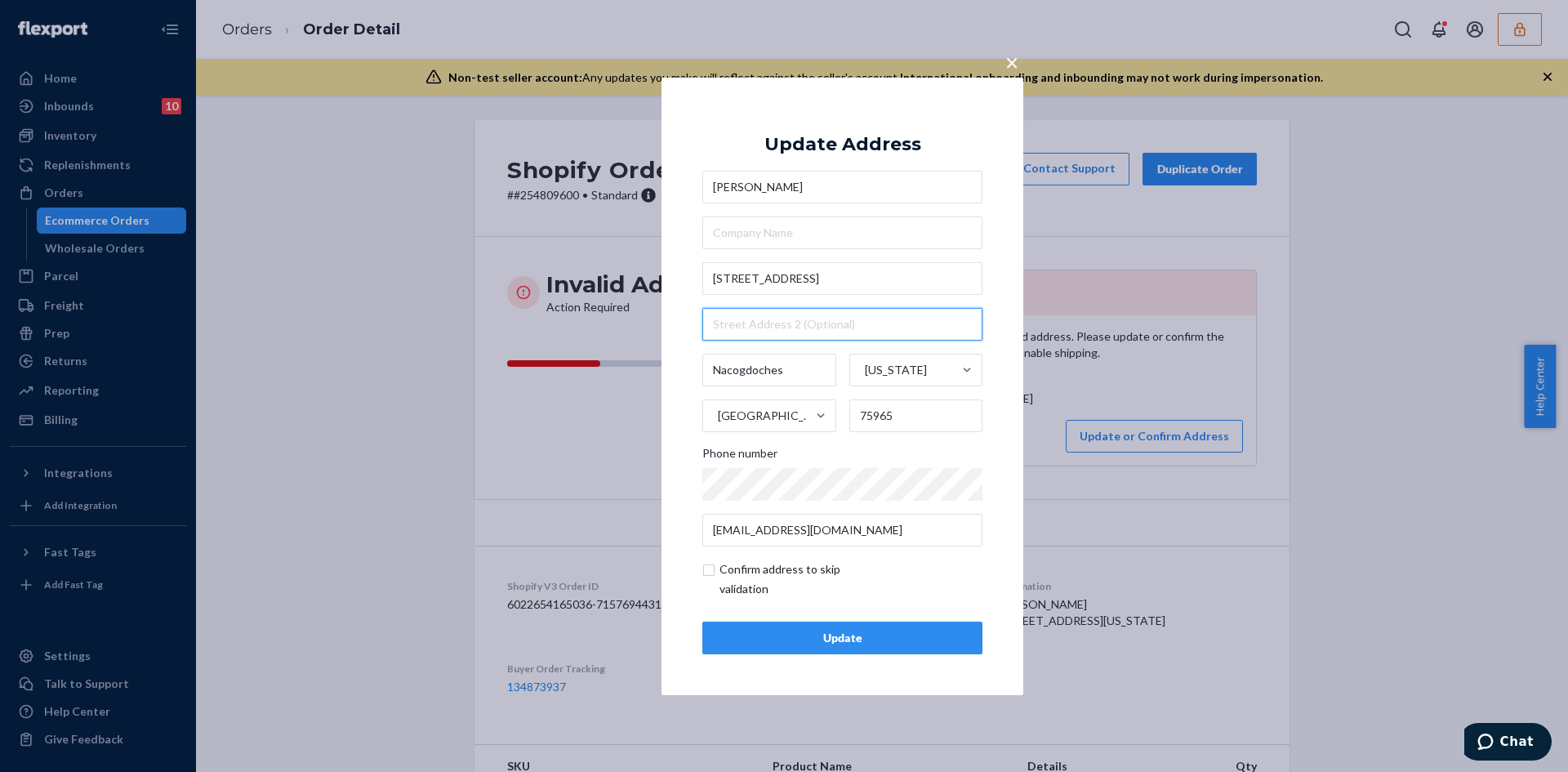
click at [755, 322] on input "text" at bounding box center [842, 324] width 280 height 33
paste input "SFA station box 14678"
type input "SFA station box 14678"
click at [714, 569] on input "checkbox" at bounding box center [797, 578] width 189 height 39
checkbox input "true"
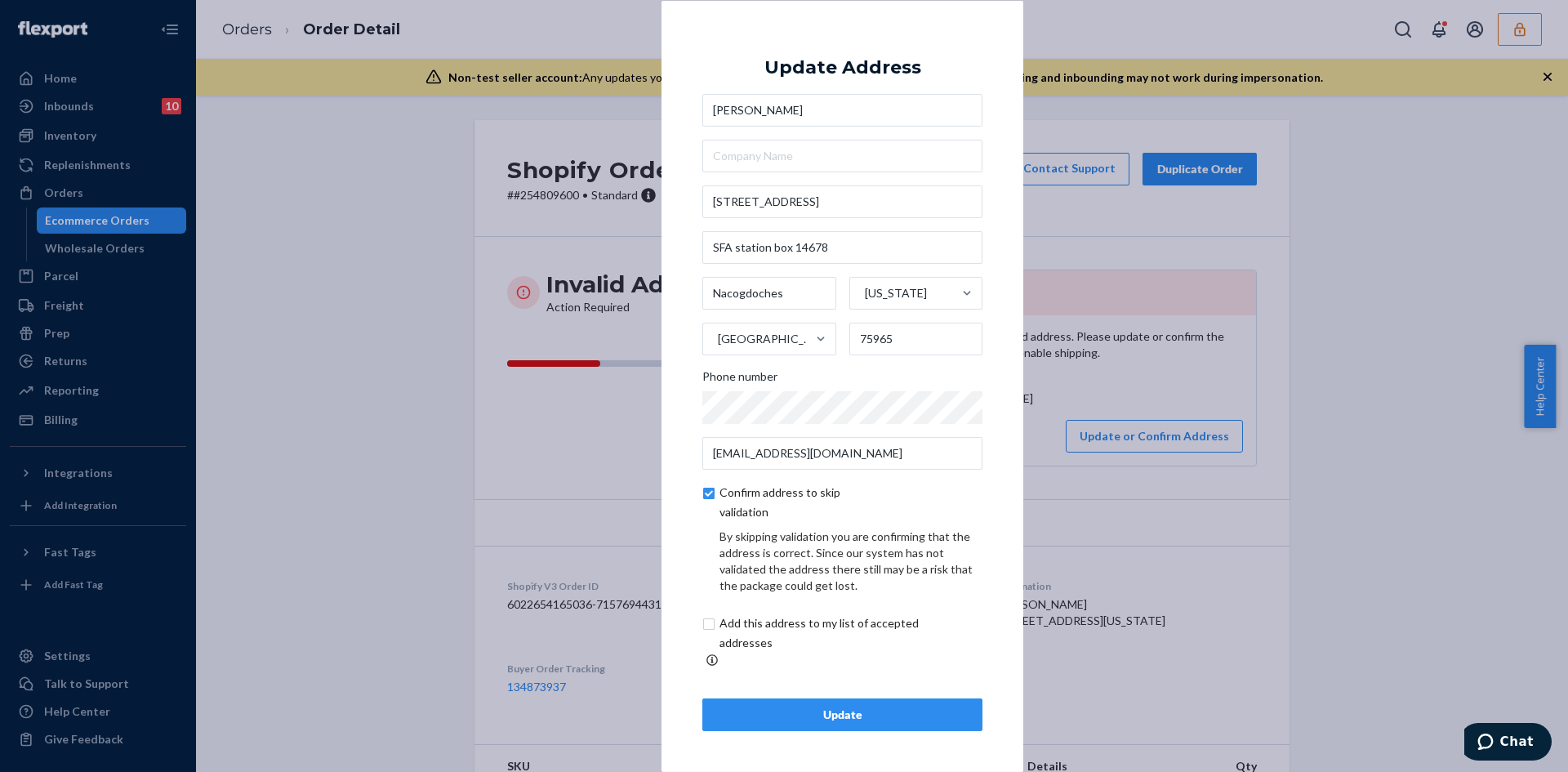
click at [851, 698] on button "Update" at bounding box center [842, 714] width 280 height 33
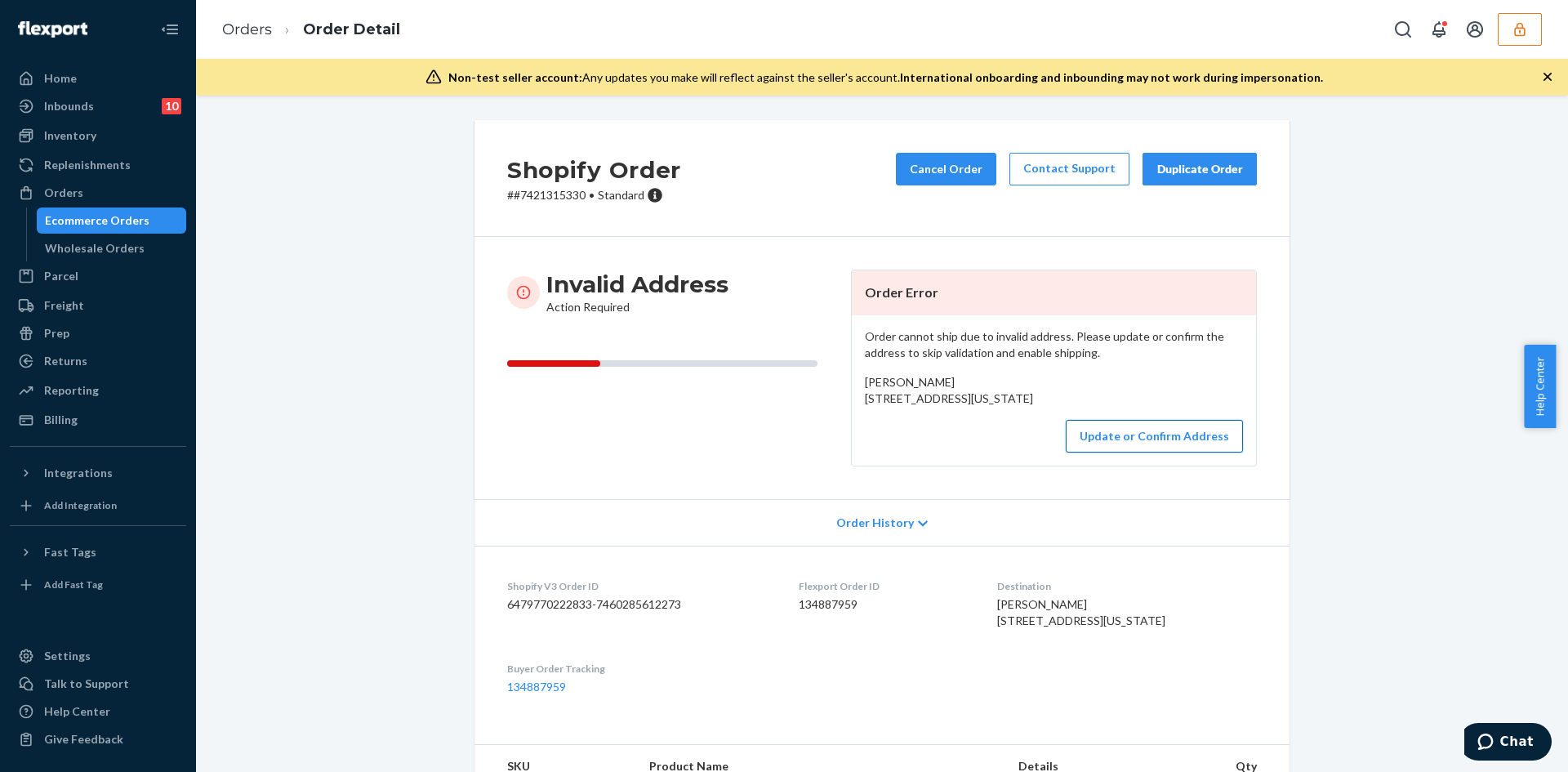
click at [1168, 452] on button "Update or Confirm Address" at bounding box center [1155, 436] width 178 height 33
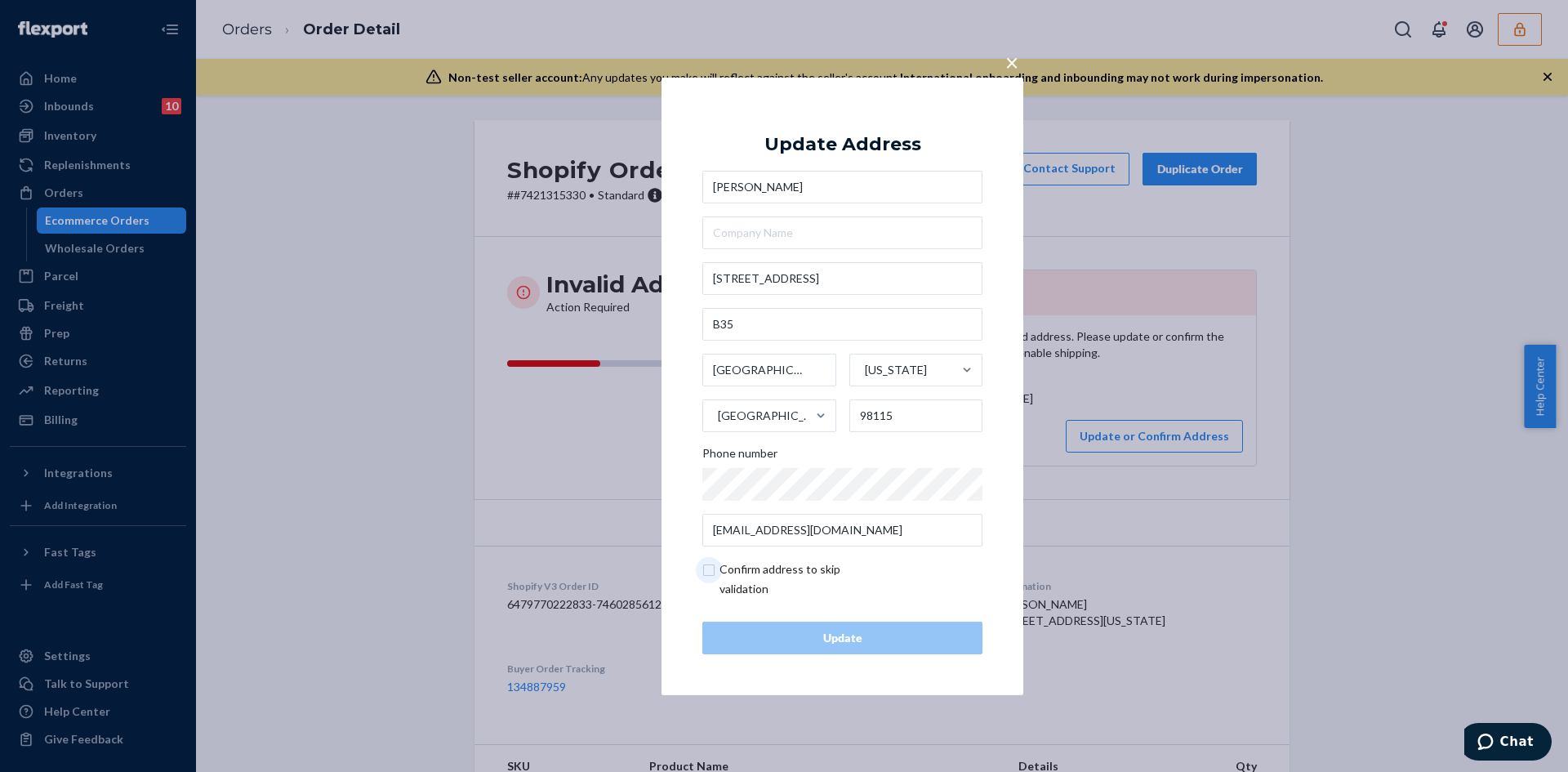
click at [707, 569] on input "checkbox" at bounding box center [797, 578] width 189 height 39
checkbox input "true"
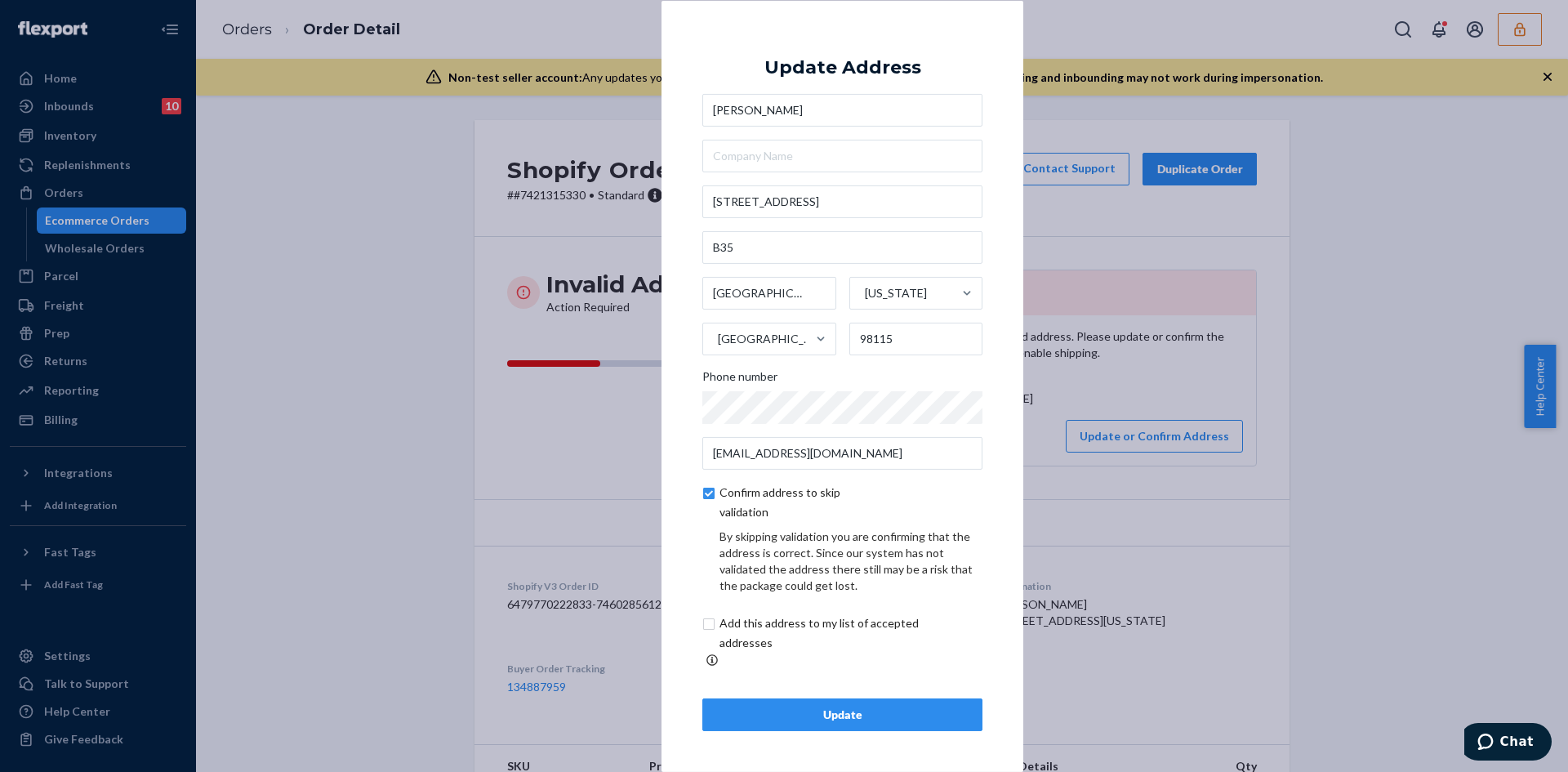
click at [816, 706] on div "Update" at bounding box center [842, 714] width 252 height 16
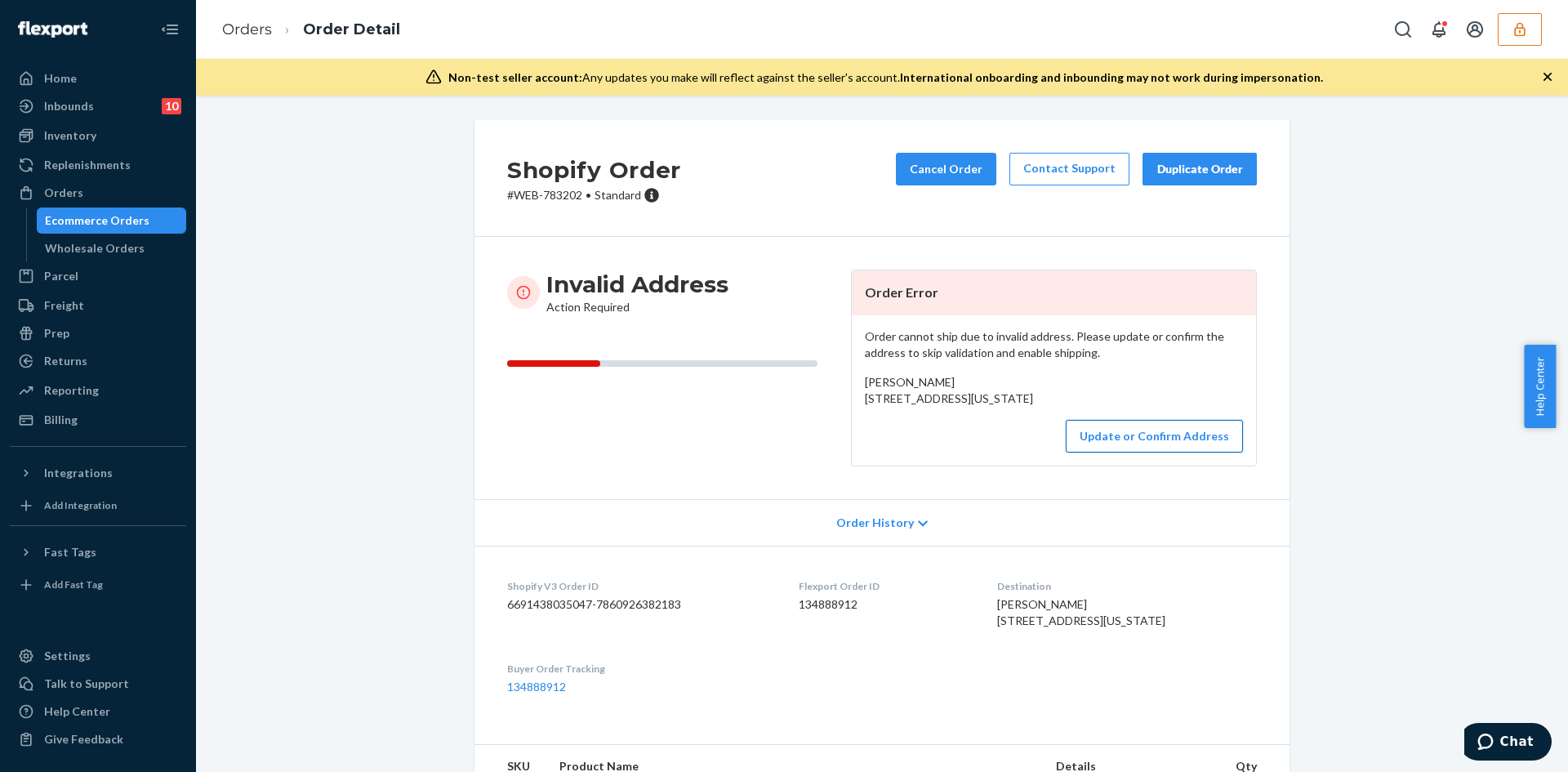
click at [1108, 452] on button "Update or Confirm Address" at bounding box center [1155, 436] width 178 height 33
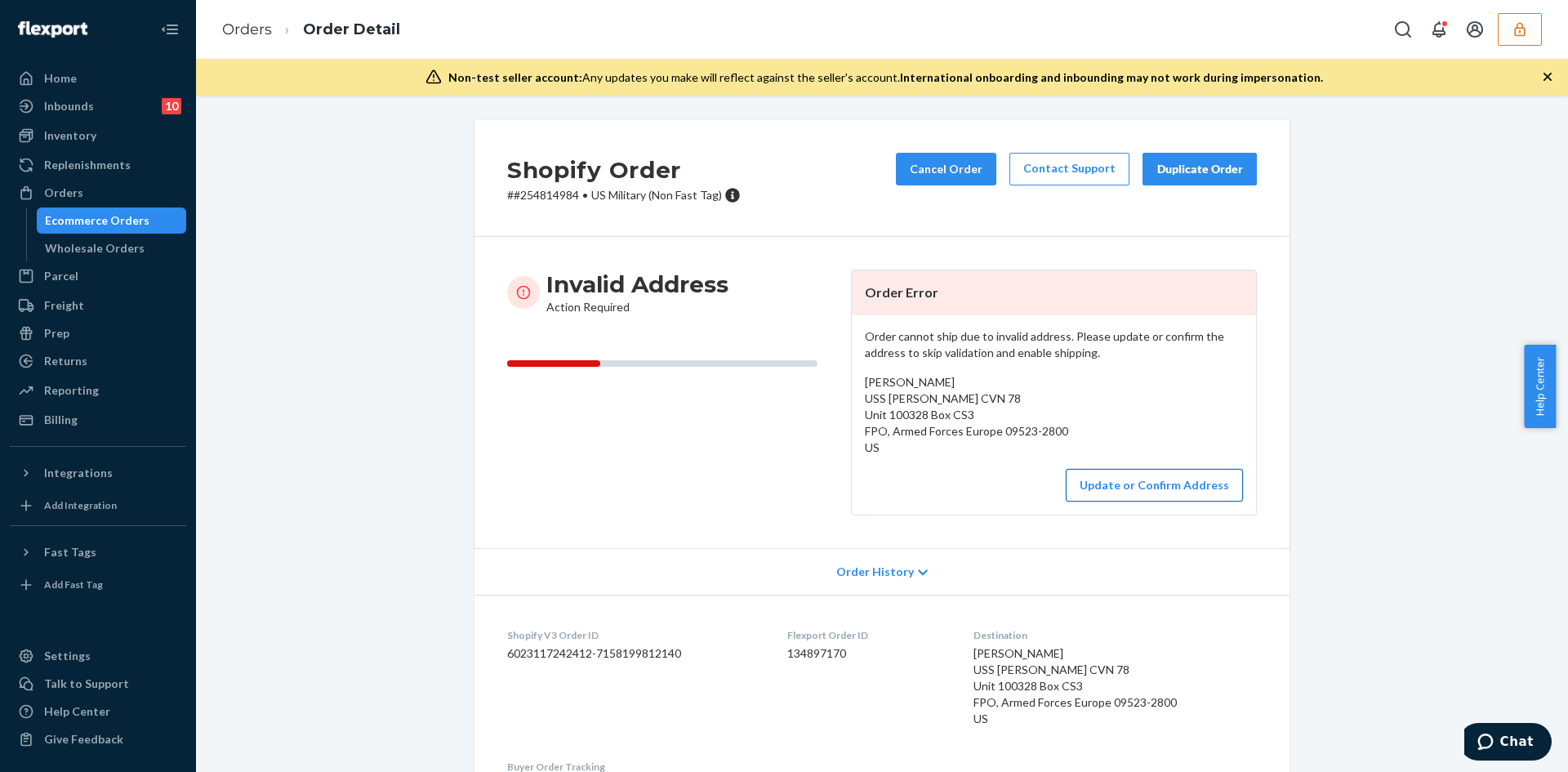
click at [1134, 483] on button "Update or Confirm Address" at bounding box center [1155, 485] width 178 height 33
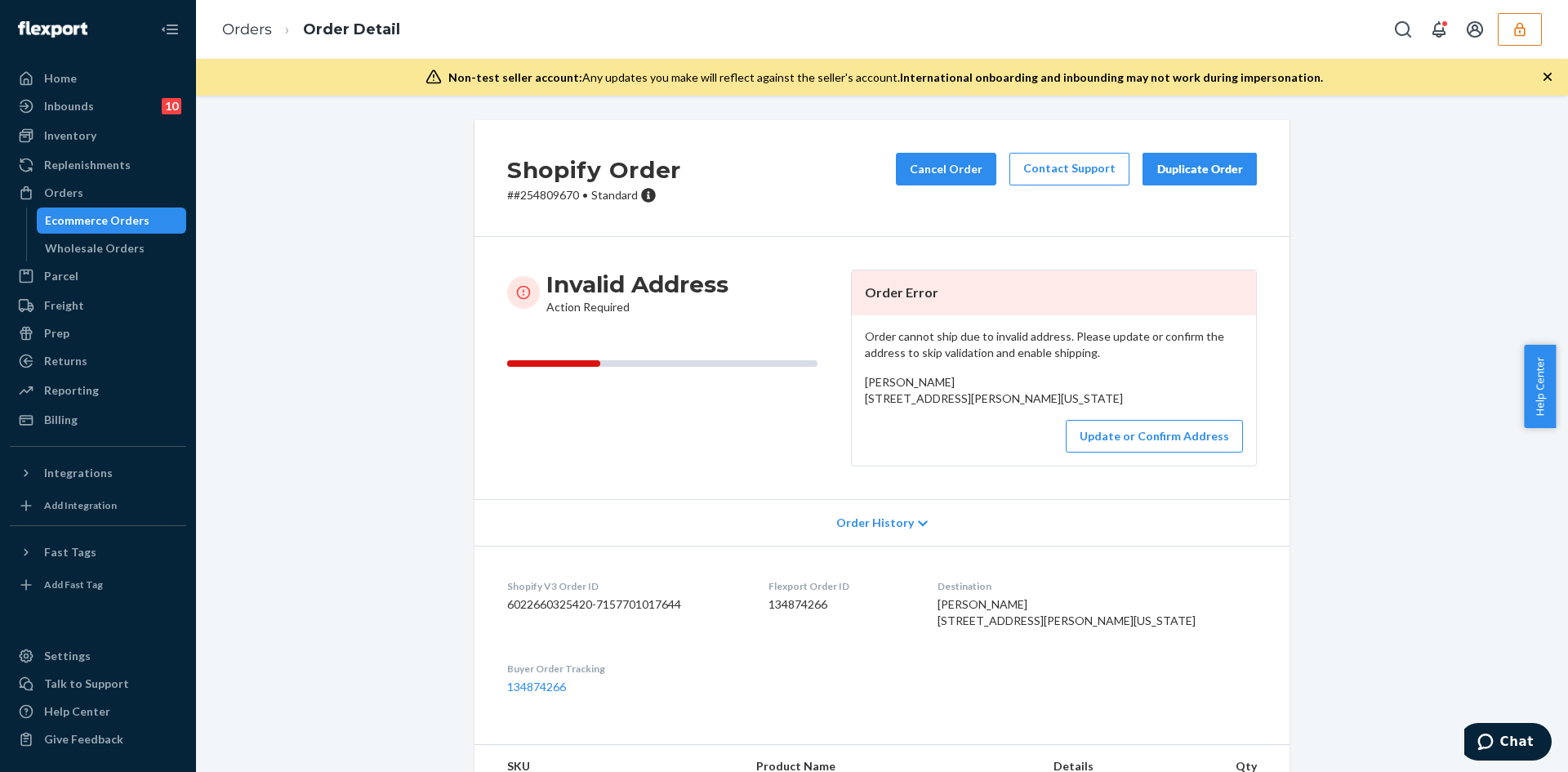
click at [1391, 329] on div "Shopify Order # #254809670 • Standard Cancel Order Contact Support Duplicate Or…" at bounding box center [882, 485] width 1348 height 730
click at [1144, 452] on button "Update or Confirm Address" at bounding box center [1155, 436] width 178 height 33
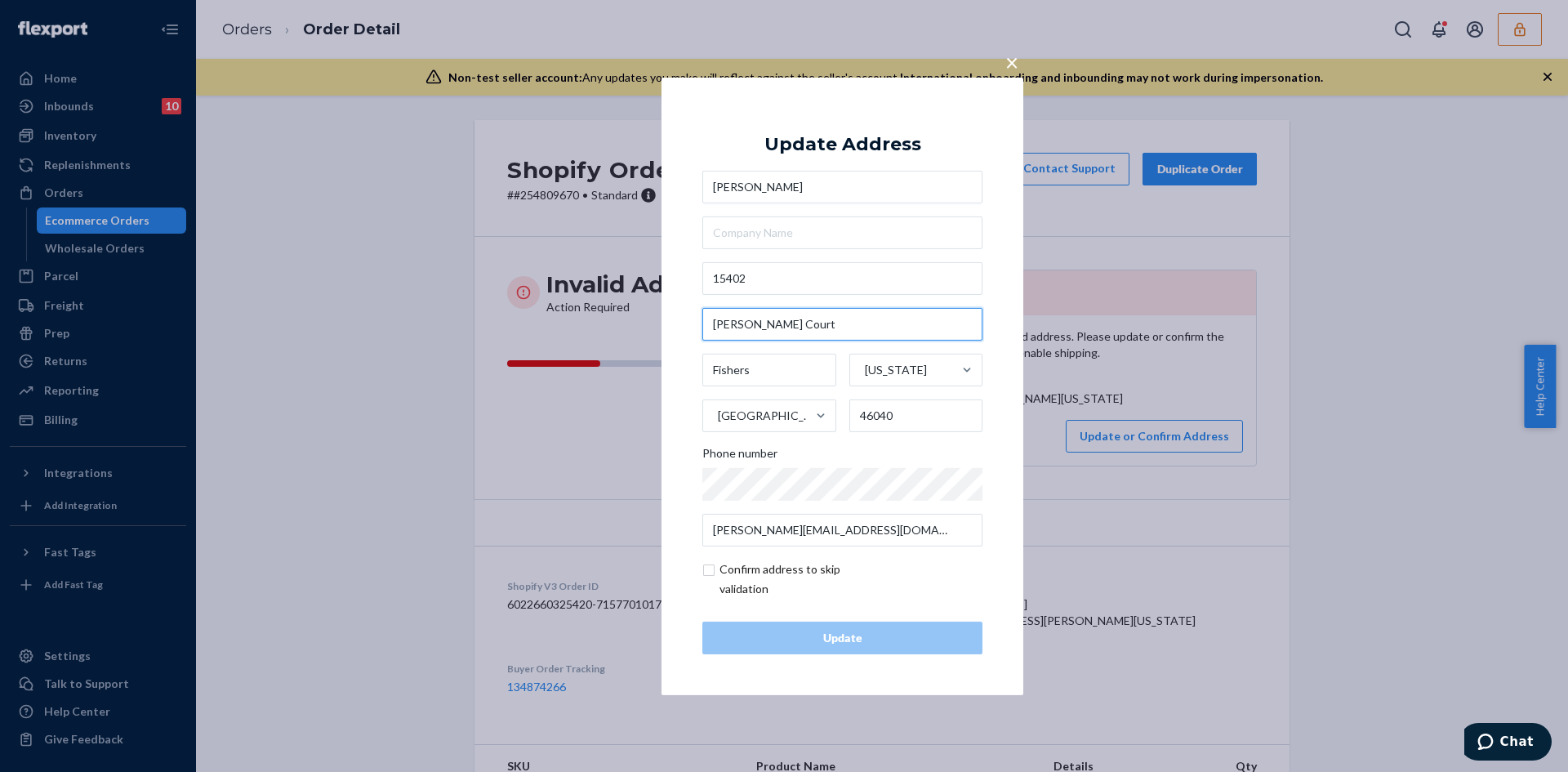
drag, startPoint x: 783, startPoint y: 330, endPoint x: 709, endPoint y: 323, distance: 74.3
click at [709, 323] on input "Tabert Court" at bounding box center [842, 324] width 280 height 33
click at [820, 273] on input "15402" at bounding box center [842, 278] width 280 height 33
paste input "Tabert CtFortville, IN 46040"
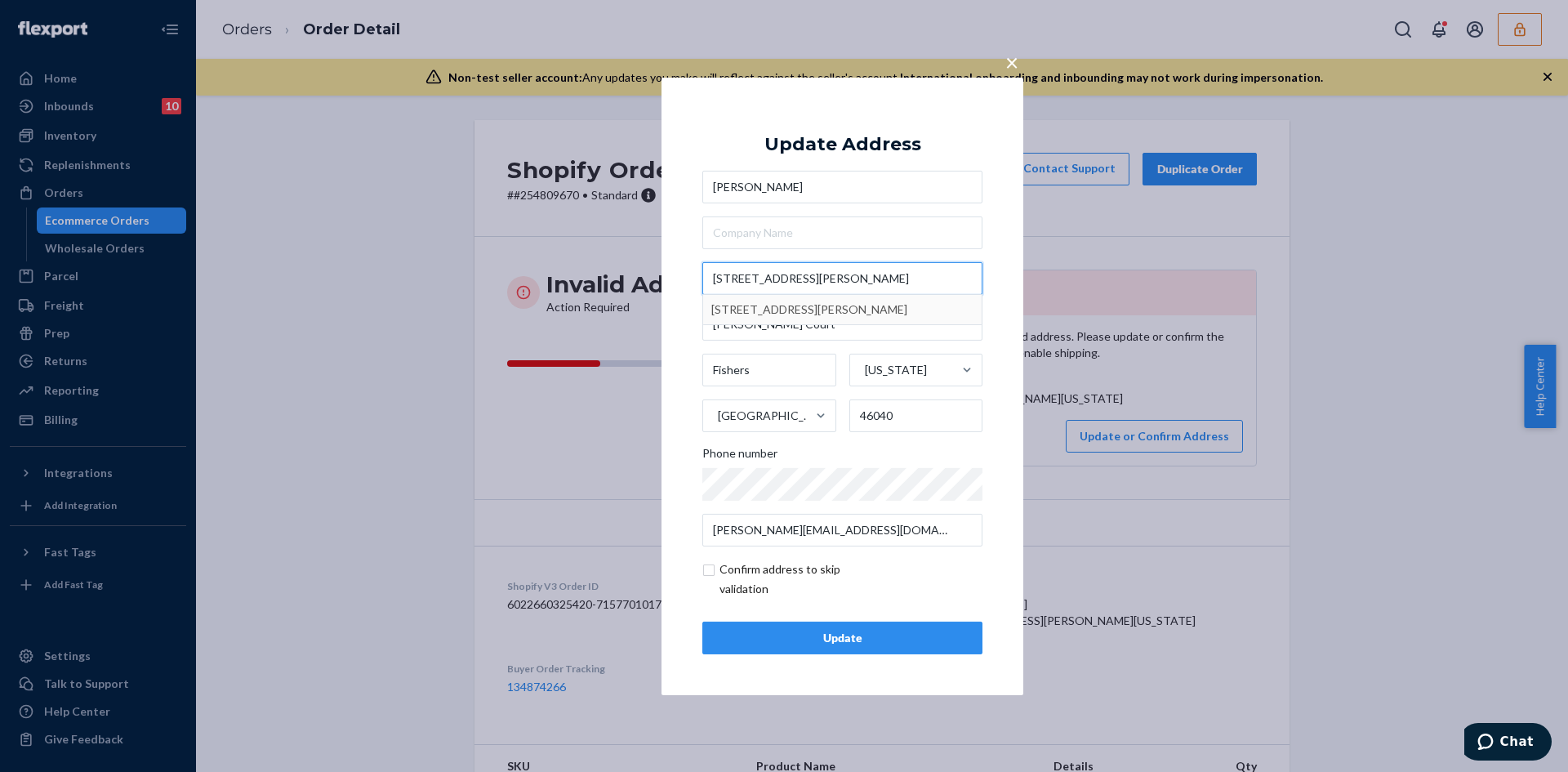
type input "15402 Tabert CtFortville, IN 46040"
type input "Fortville"
type input "15402 Tabert Ct"
click at [707, 570] on input "checkbox" at bounding box center [797, 578] width 189 height 39
checkbox input "true"
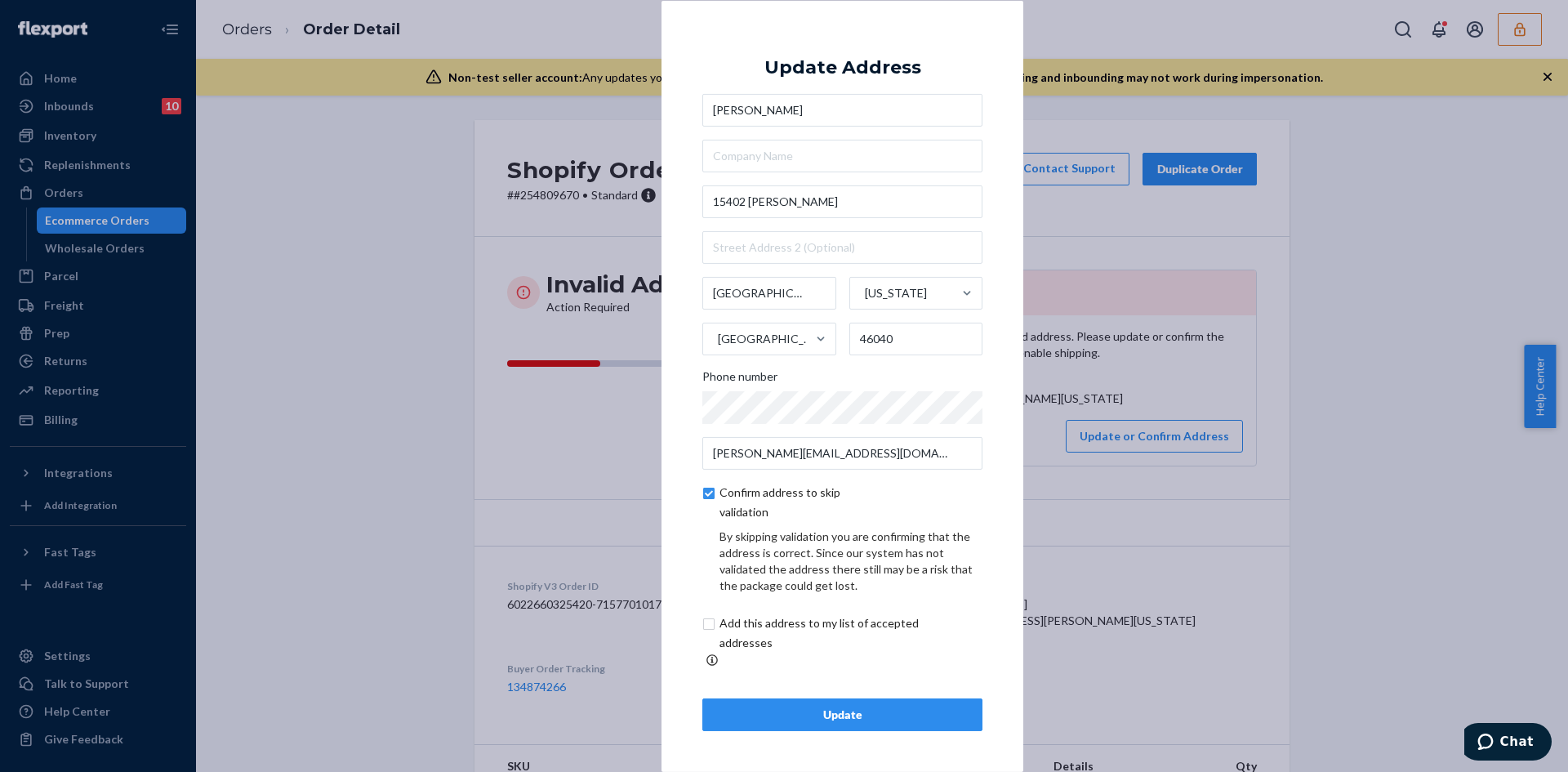
click at [781, 706] on div "Update" at bounding box center [842, 714] width 252 height 16
